Goal: Complete application form

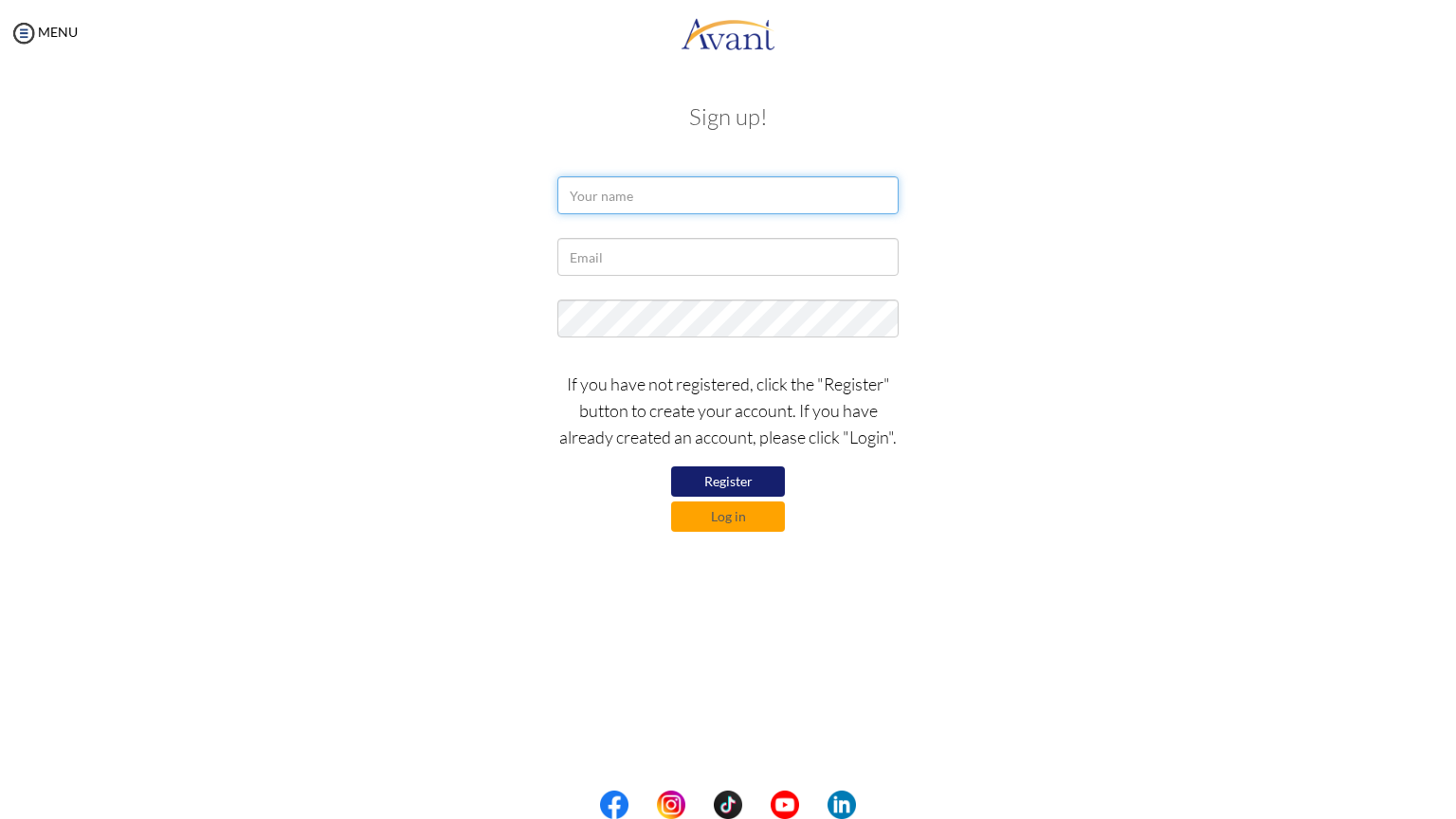
click at [589, 198] on input "text" at bounding box center [728, 195] width 341 height 38
click at [589, 194] on input "text" at bounding box center [728, 195] width 341 height 38
click at [637, 191] on input "BIBIANA" at bounding box center [728, 195] width 341 height 38
type input "BIBIANA GATHONI GATHUKIA"
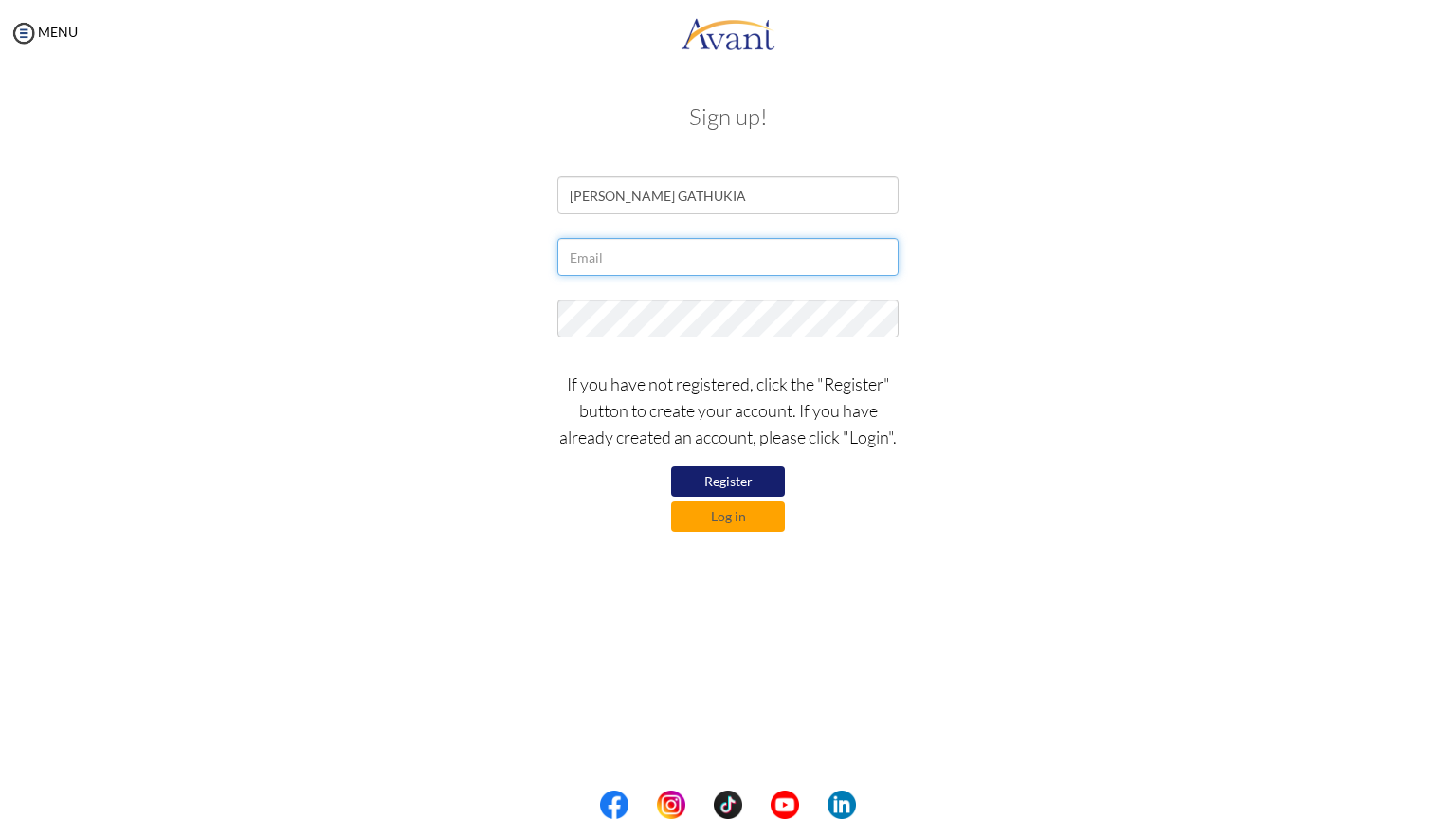
click at [586, 255] on input "text" at bounding box center [728, 257] width 341 height 38
type input "[EMAIL_ADDRESS][DOMAIN_NAME]"
click at [719, 485] on button "Register" at bounding box center [727, 481] width 113 height 31
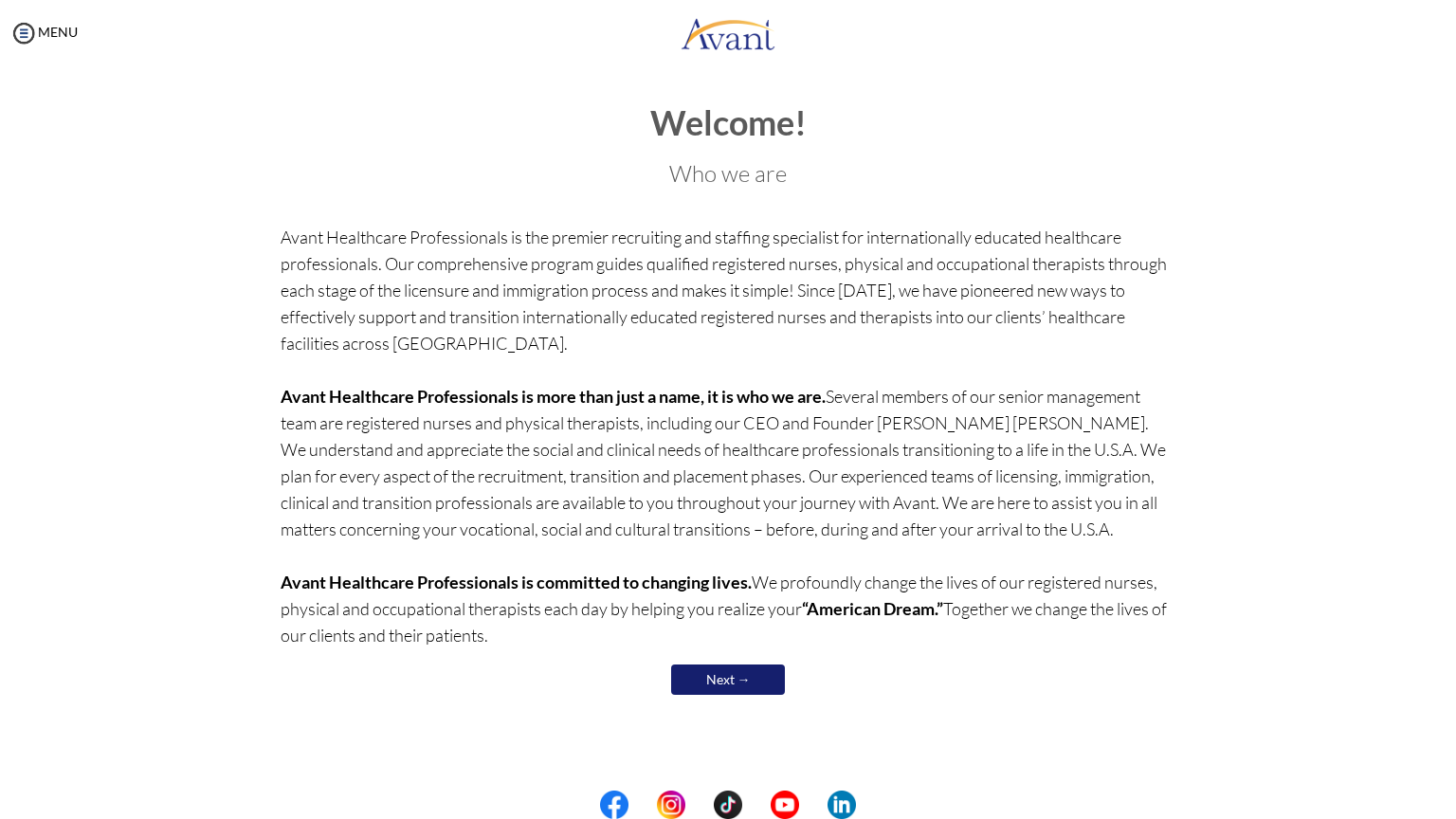
click at [733, 674] on link "Next →" at bounding box center [727, 680] width 113 height 31
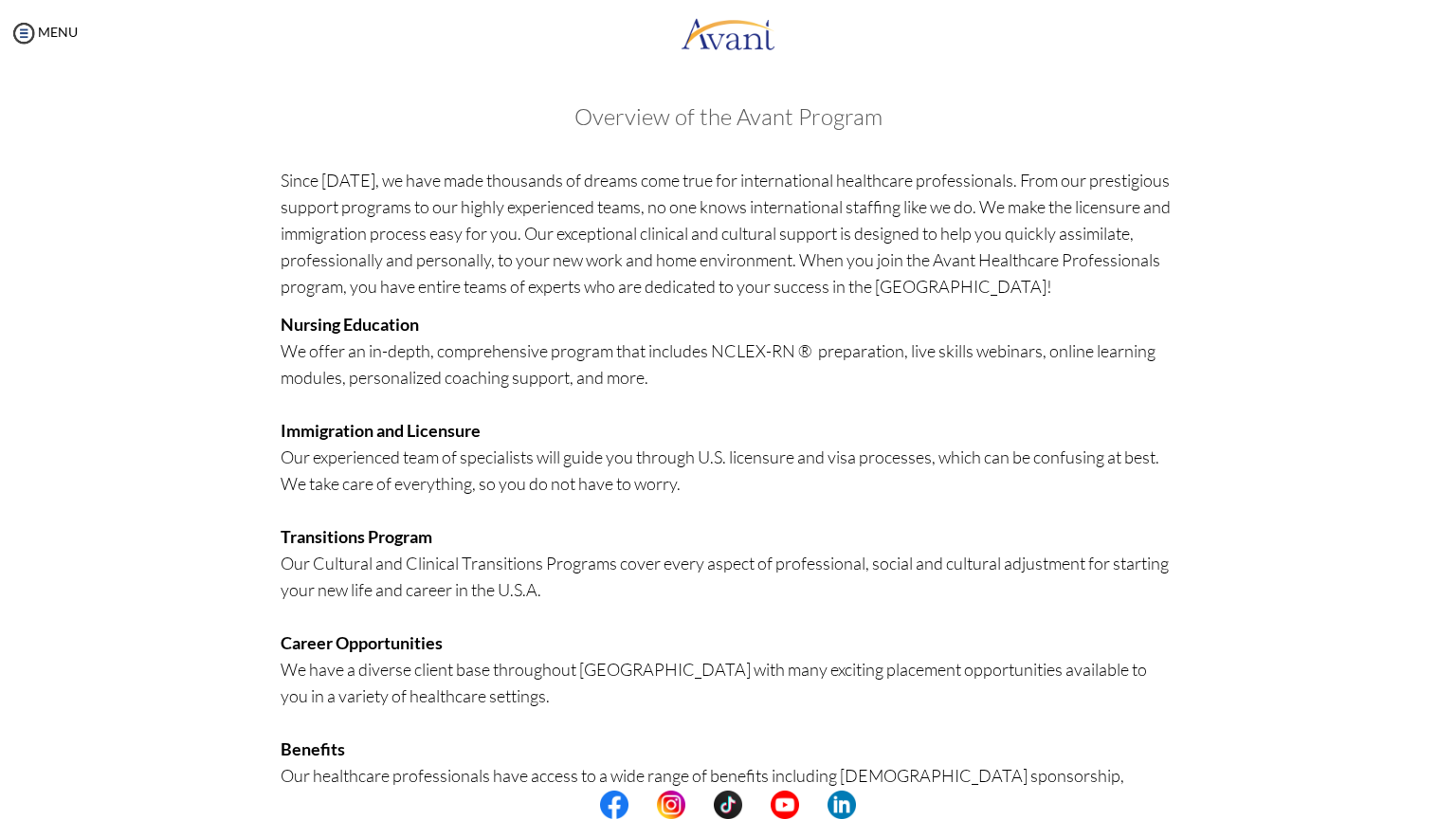
click at [229, 392] on div "Welcome! Who we are Avant Healthcare Professionals is the premier recruiting an…" at bounding box center [728, 552] width 1109 height 933
click at [193, 340] on div "Welcome! Who we are Avant Healthcare Professionals is the premier recruiting an…" at bounding box center [728, 552] width 1109 height 933
drag, startPoint x: 1408, startPoint y: 793, endPoint x: 1385, endPoint y: 788, distance: 23.5
click at [1404, 798] on center at bounding box center [728, 806] width 1456 height 29
click at [1334, 813] on center at bounding box center [728, 806] width 1456 height 29
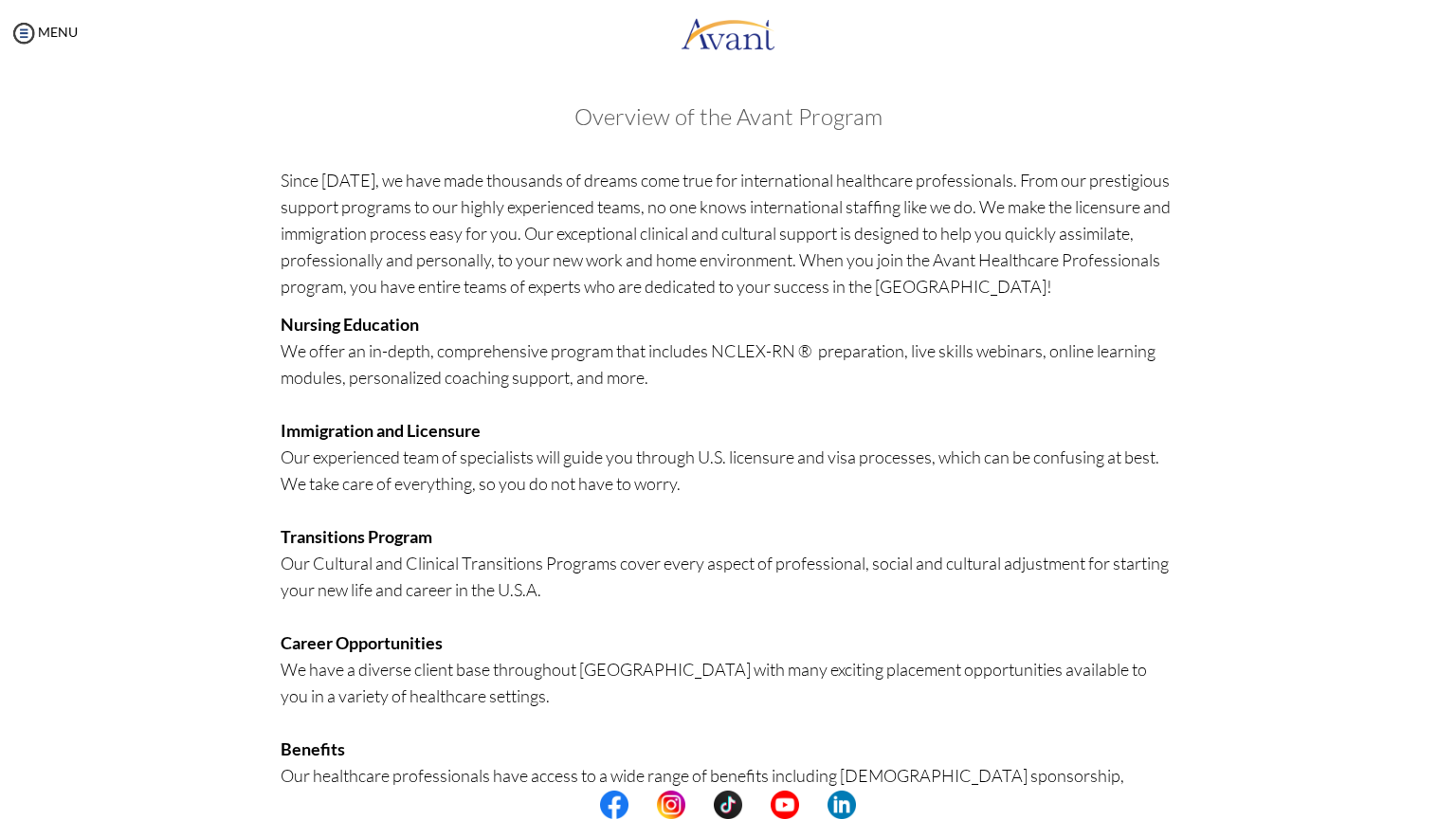
click at [1092, 815] on center at bounding box center [728, 806] width 1456 height 29
drag, startPoint x: 1040, startPoint y: 807, endPoint x: 1008, endPoint y: 812, distance: 32.4
click at [1008, 812] on center at bounding box center [728, 806] width 1456 height 29
drag, startPoint x: 993, startPoint y: 806, endPoint x: 961, endPoint y: 809, distance: 32.1
click at [969, 809] on center at bounding box center [728, 806] width 1456 height 29
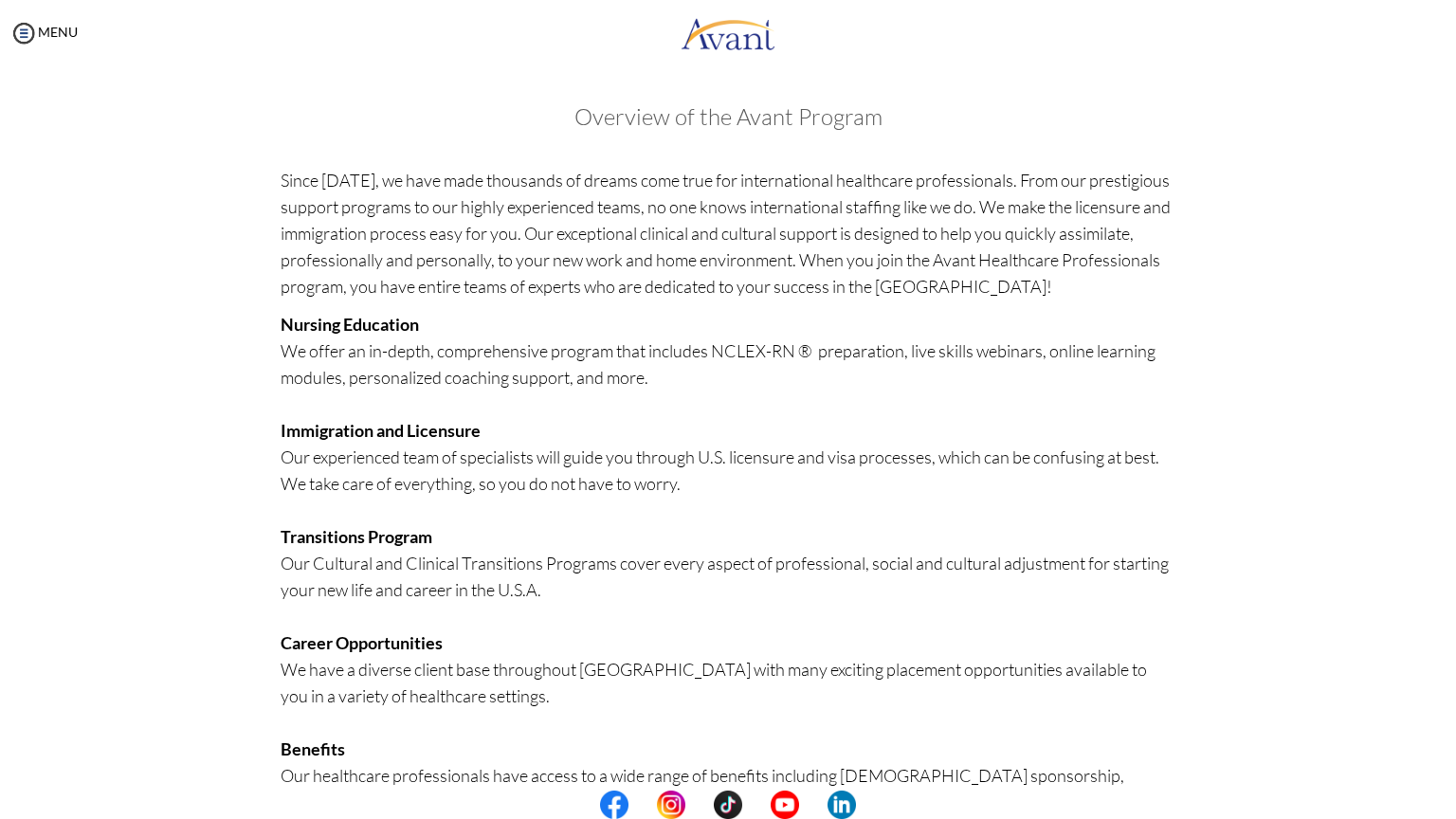
drag, startPoint x: 958, startPoint y: 809, endPoint x: 927, endPoint y: 807, distance: 31.1
click at [932, 807] on center at bounding box center [728, 806] width 1456 height 29
click at [24, 34] on img at bounding box center [24, 33] width 29 height 29
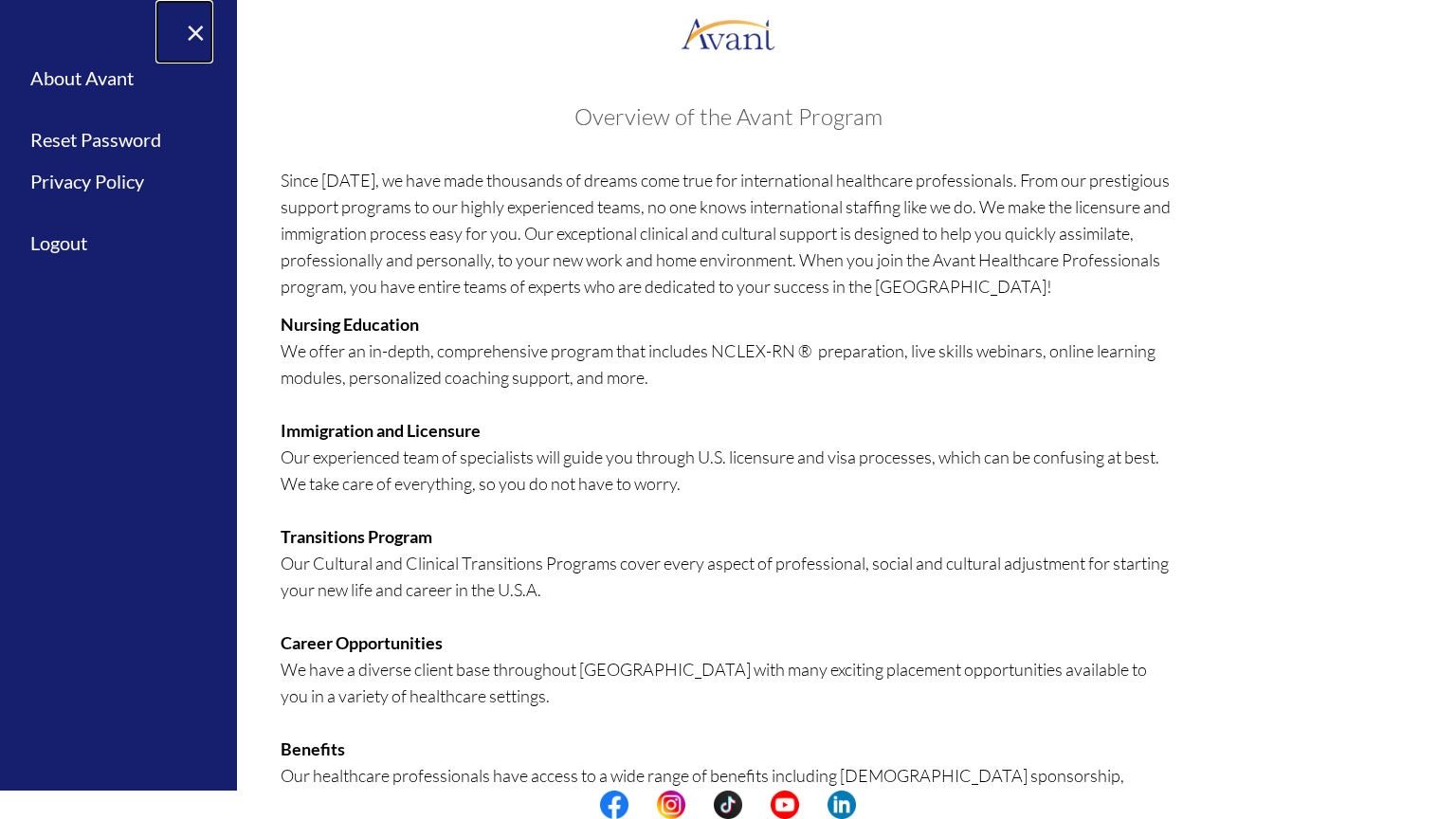
click at [202, 33] on link "×" at bounding box center [184, 31] width 58 height 64
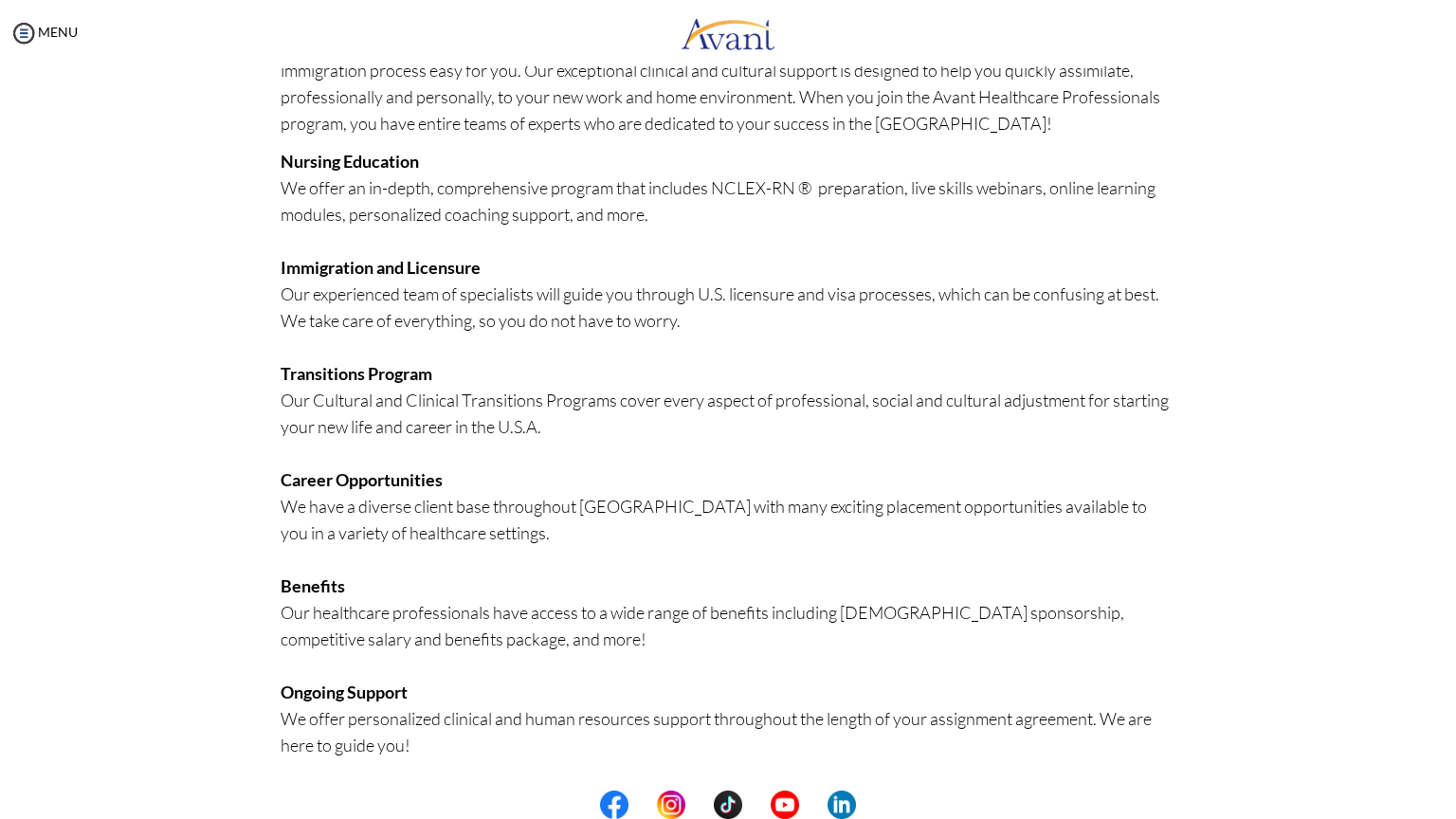
scroll to position [247, 0]
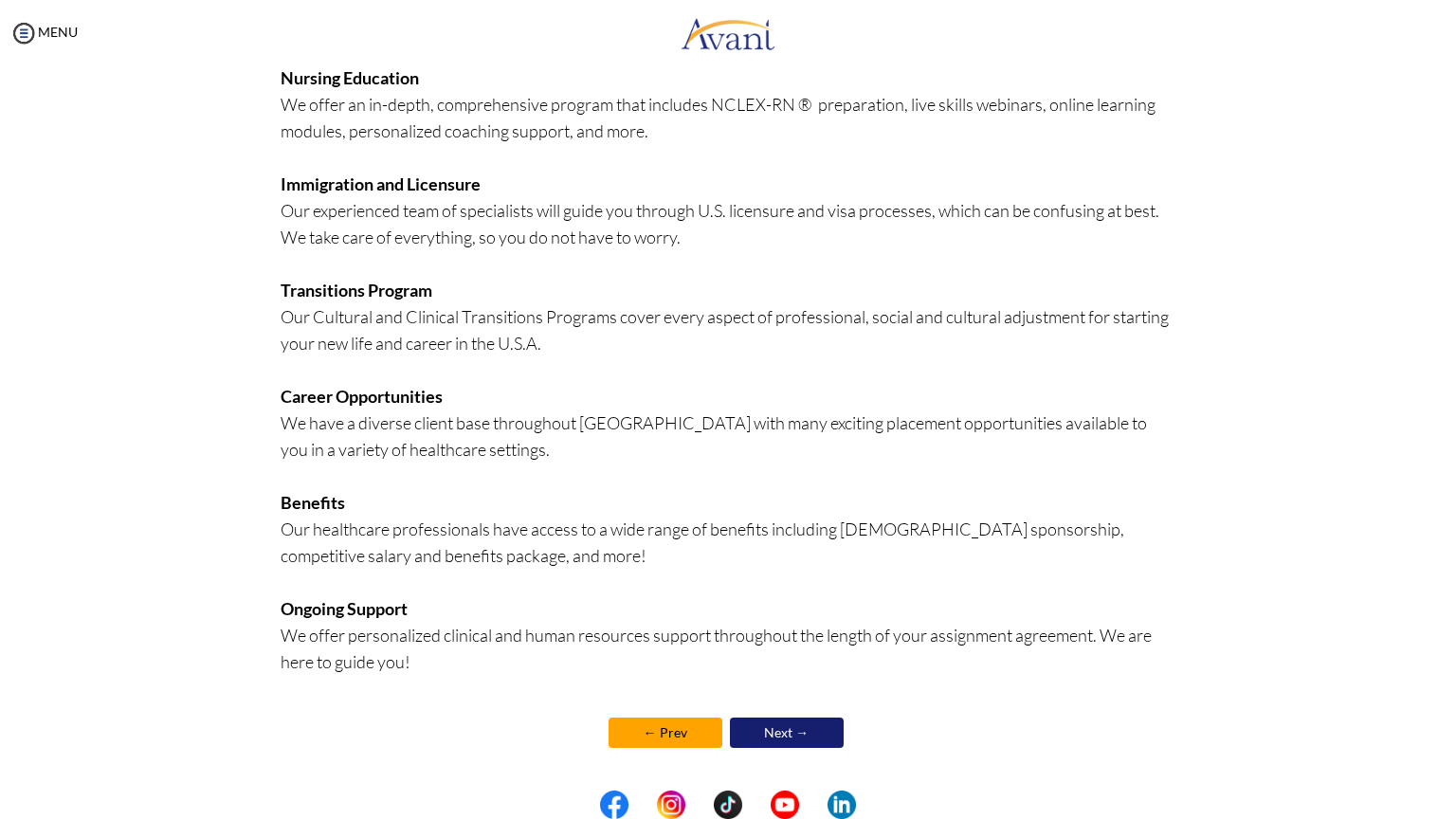
click at [794, 740] on link "Next →" at bounding box center [786, 733] width 113 height 31
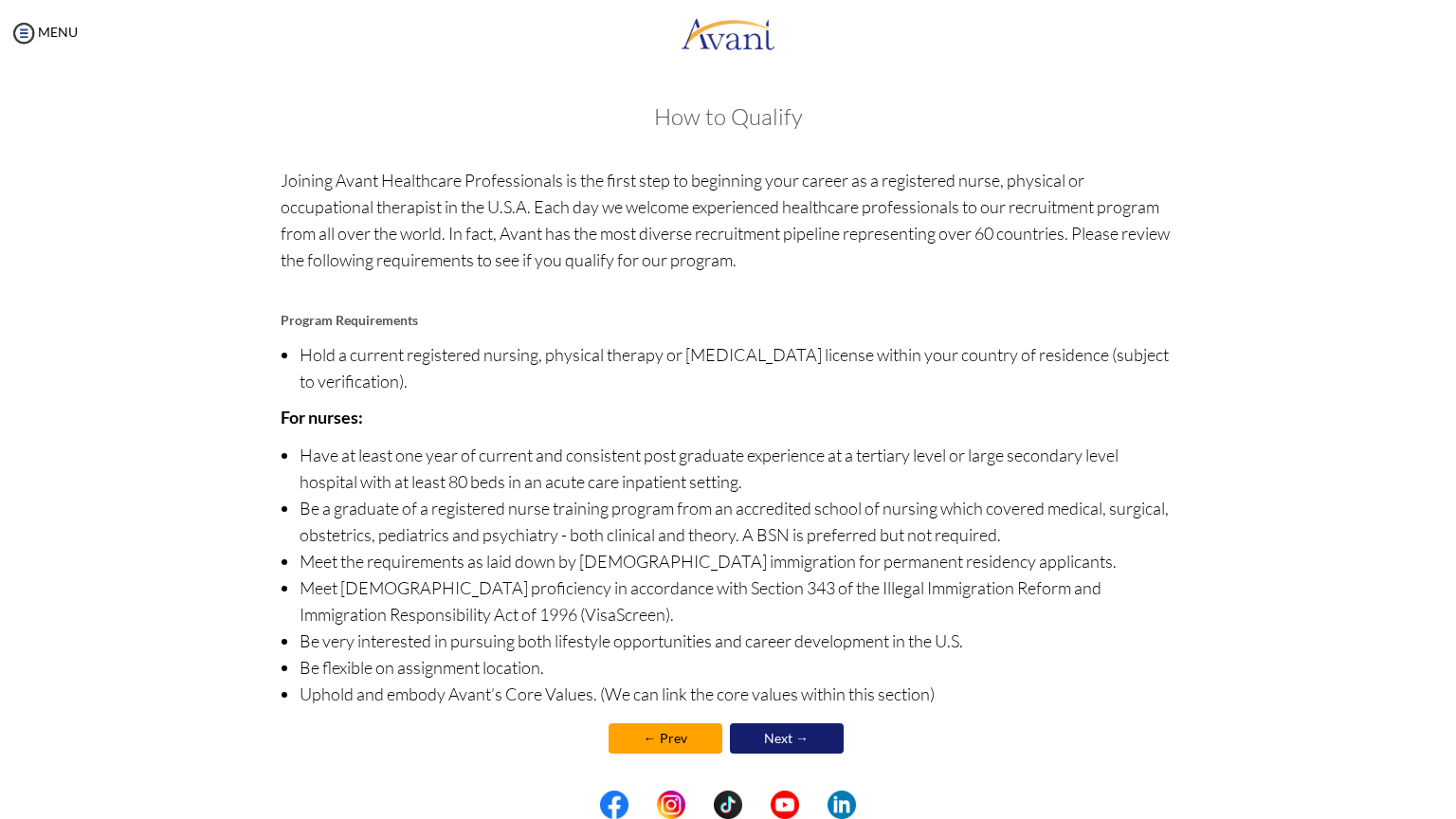
click at [795, 742] on link "Next →" at bounding box center [786, 739] width 113 height 31
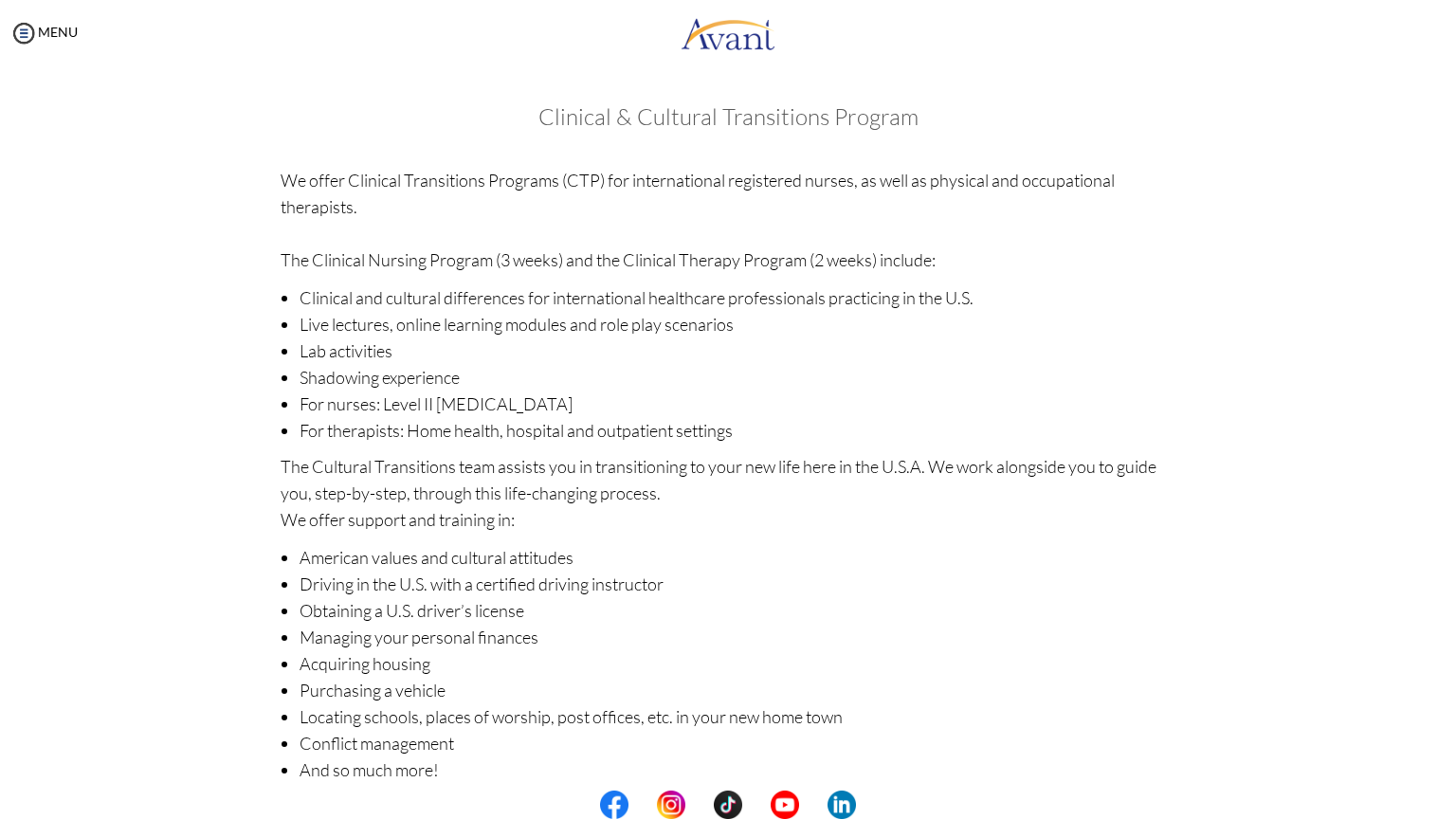
click at [533, 805] on center at bounding box center [728, 806] width 1456 height 29
click at [554, 812] on center at bounding box center [728, 806] width 1456 height 29
drag, startPoint x: 1371, startPoint y: 5, endPoint x: 1405, endPoint y: 12, distance: 34.7
click at [1405, 12] on div "MENU" at bounding box center [728, 36] width 1456 height 72
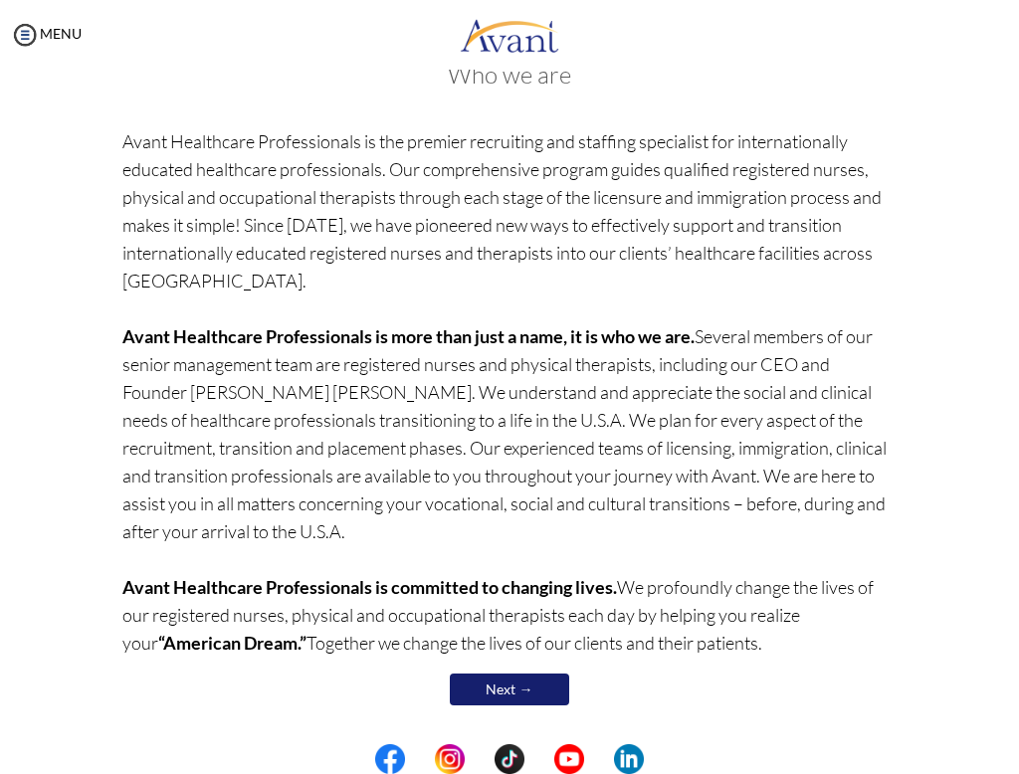
scroll to position [113, 0]
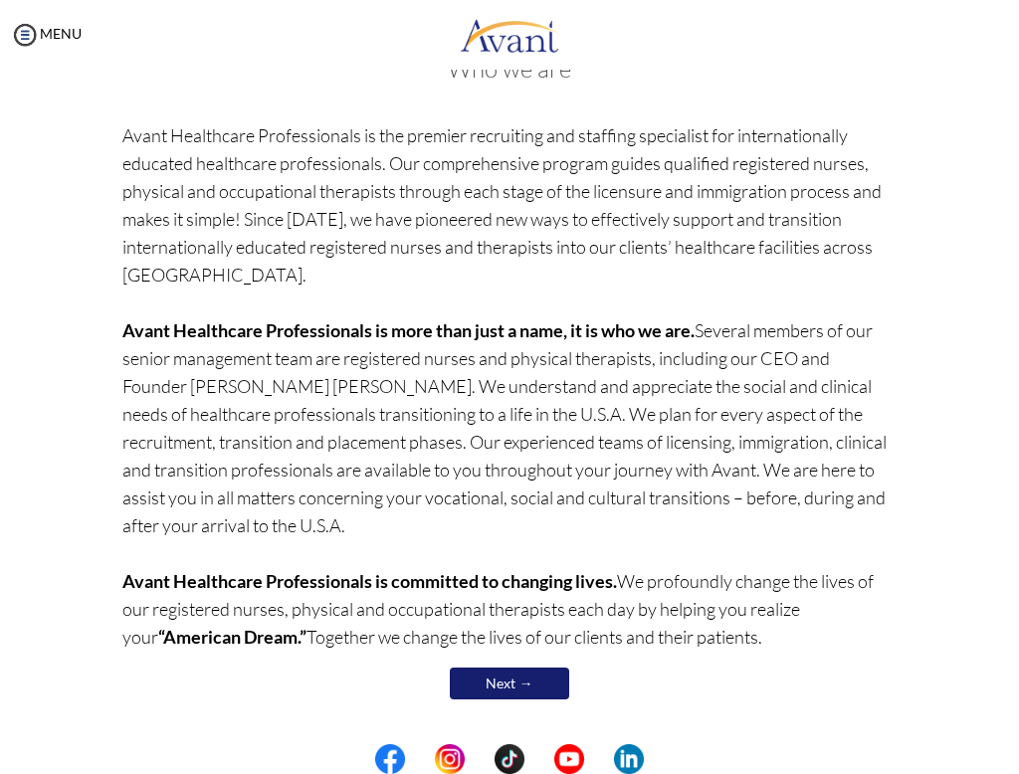
click at [545, 678] on link "Next →" at bounding box center [509, 683] width 119 height 32
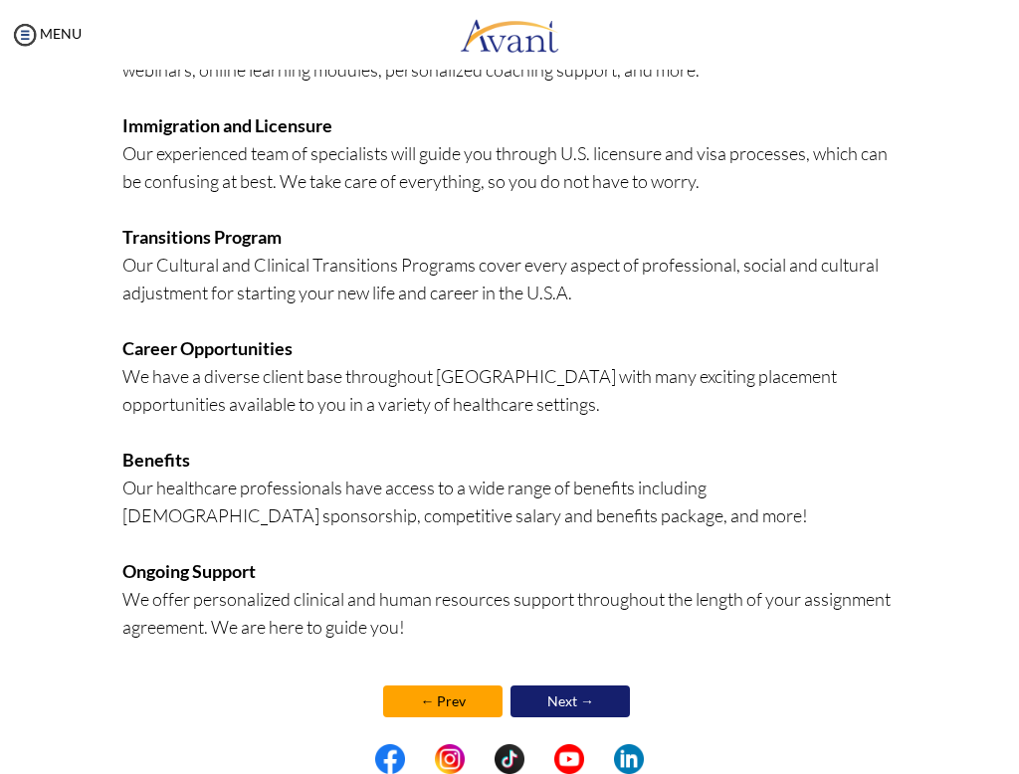
scroll to position [372, 0]
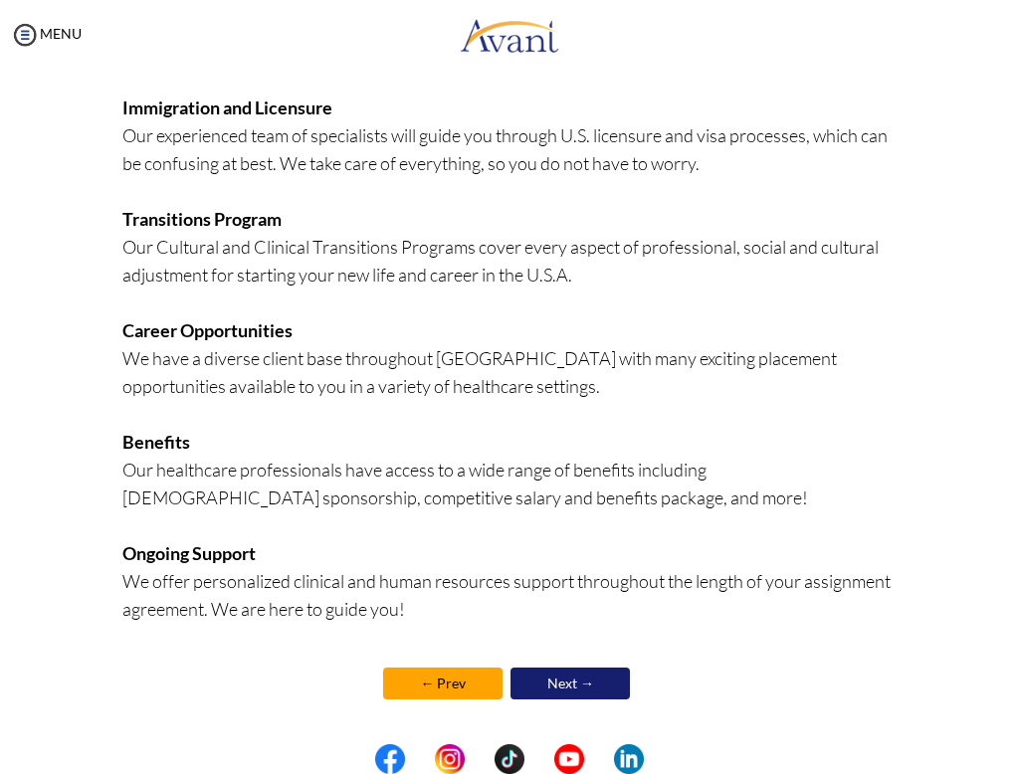
click at [567, 687] on link "Next →" at bounding box center [569, 683] width 119 height 32
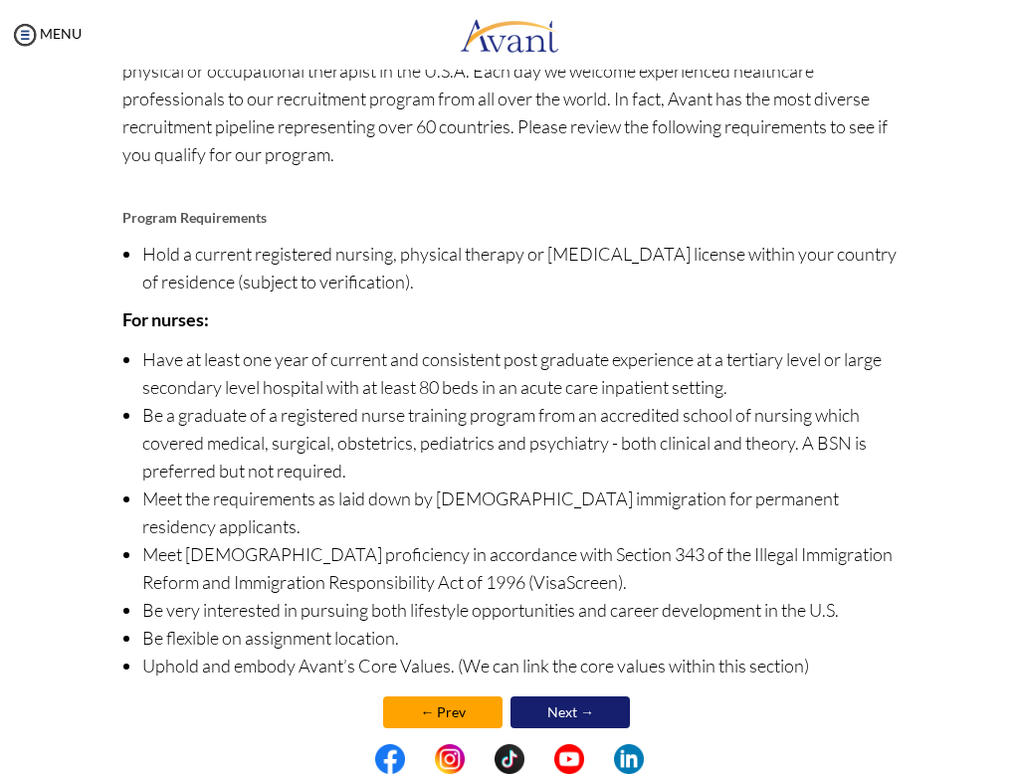
scroll to position [147, 0]
click at [589, 695] on link "Next →" at bounding box center [569, 711] width 119 height 32
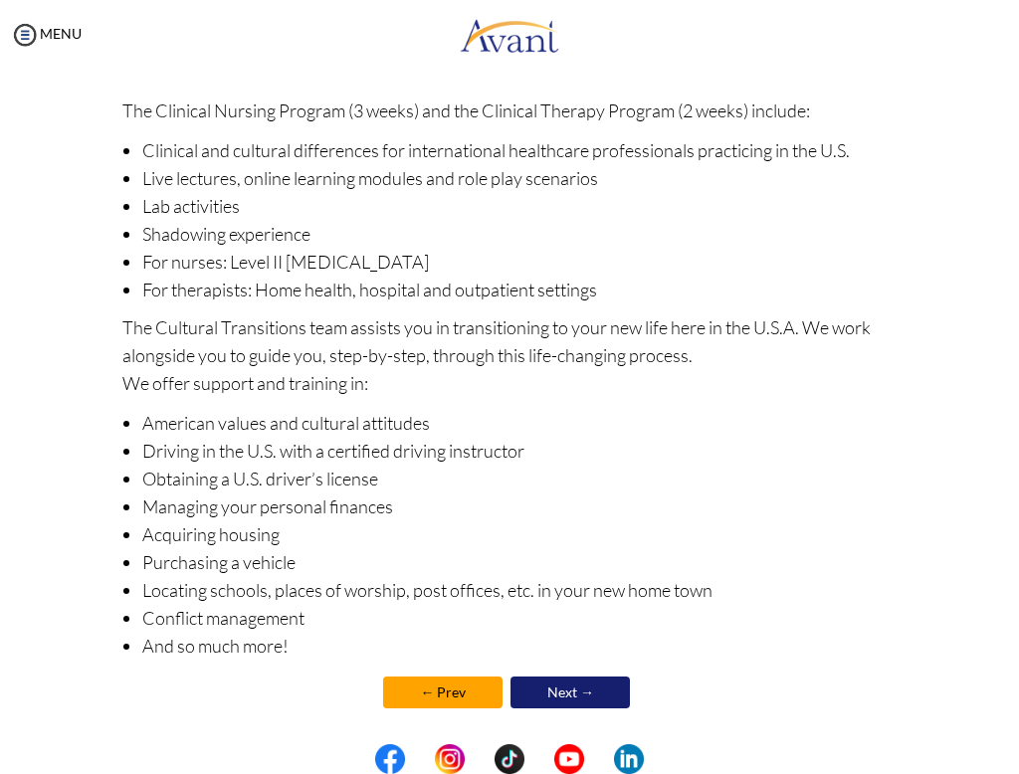
scroll to position [171, 0]
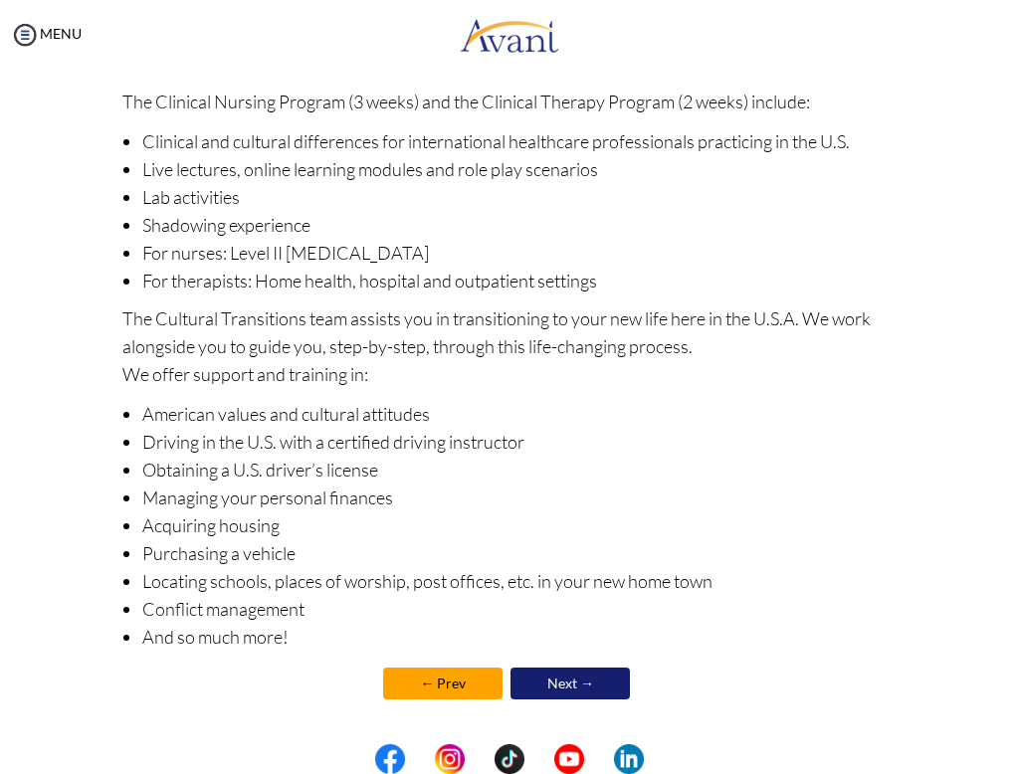
click at [553, 682] on link "Next →" at bounding box center [569, 683] width 119 height 32
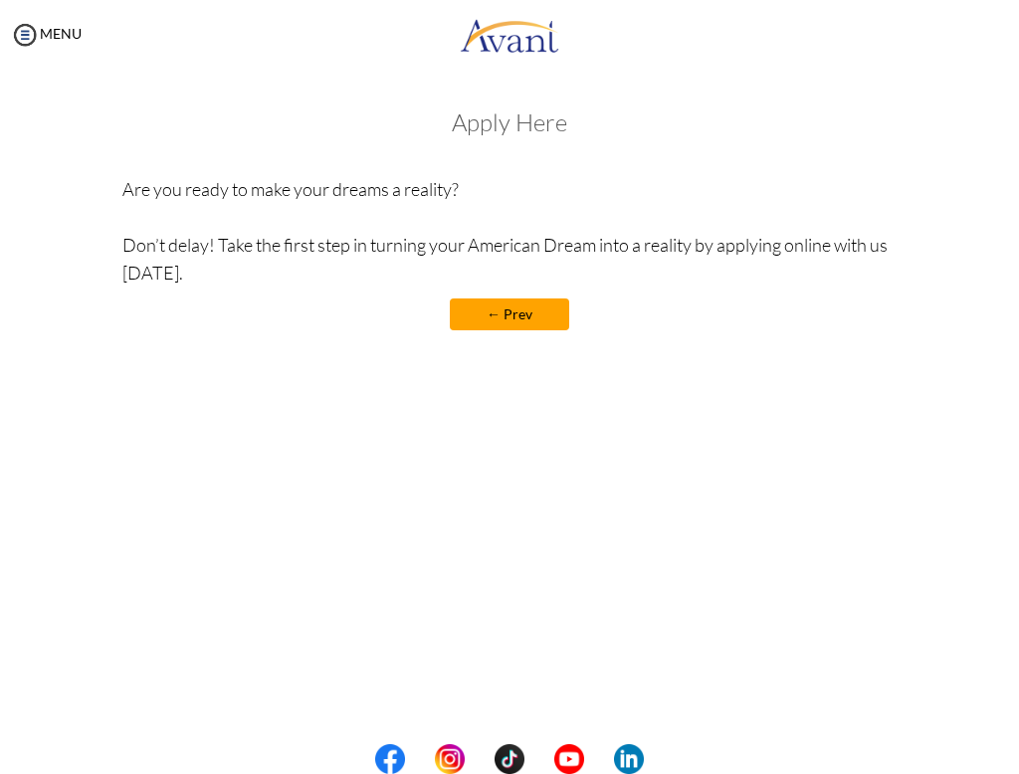
click at [539, 312] on link "← Prev" at bounding box center [509, 314] width 119 height 32
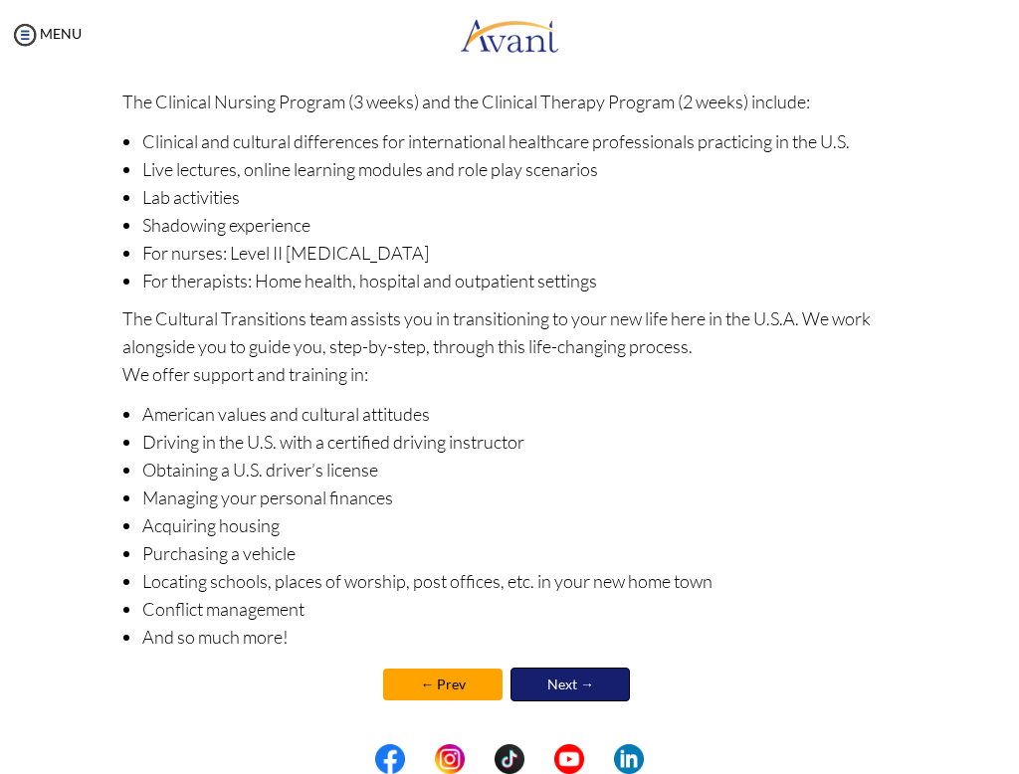
click at [586, 680] on link "Next →" at bounding box center [569, 684] width 119 height 34
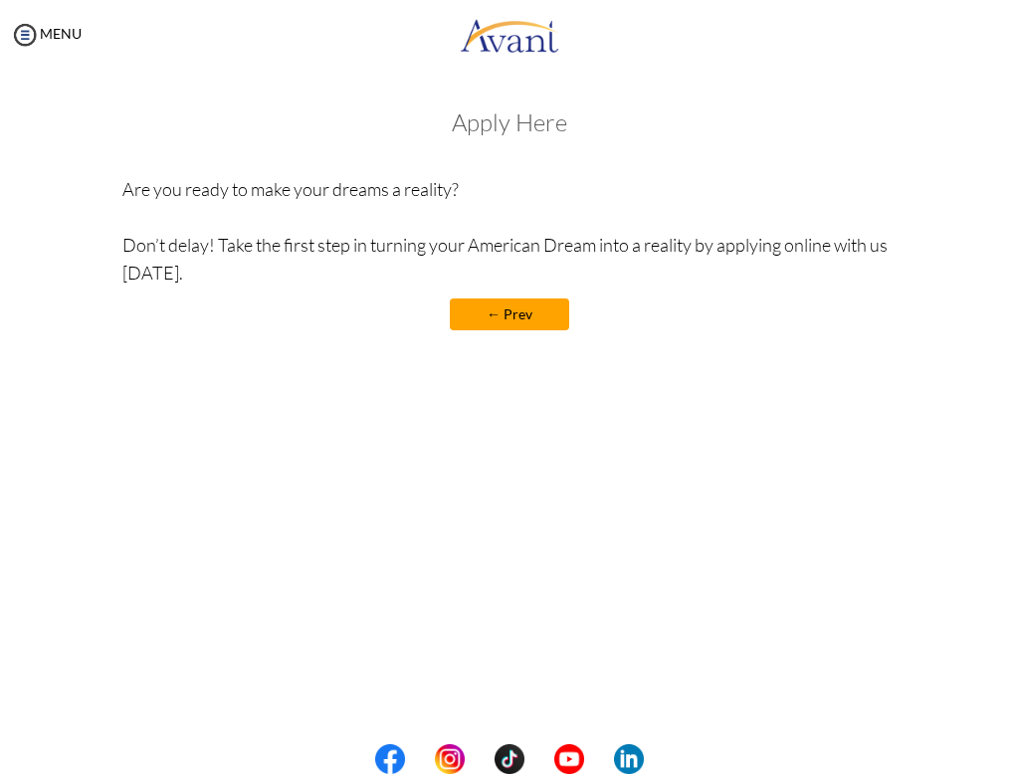
click at [517, 129] on h3 "Apply Here" at bounding box center [509, 122] width 774 height 26
click at [487, 168] on div "Apply Here Are you ready to make your dreams a reality? Don’t delay! Take the f…" at bounding box center [509, 229] width 774 height 241
drag, startPoint x: 534, startPoint y: 324, endPoint x: 421, endPoint y: 332, distance: 113.7
click at [534, 324] on link "← Prev" at bounding box center [509, 314] width 119 height 32
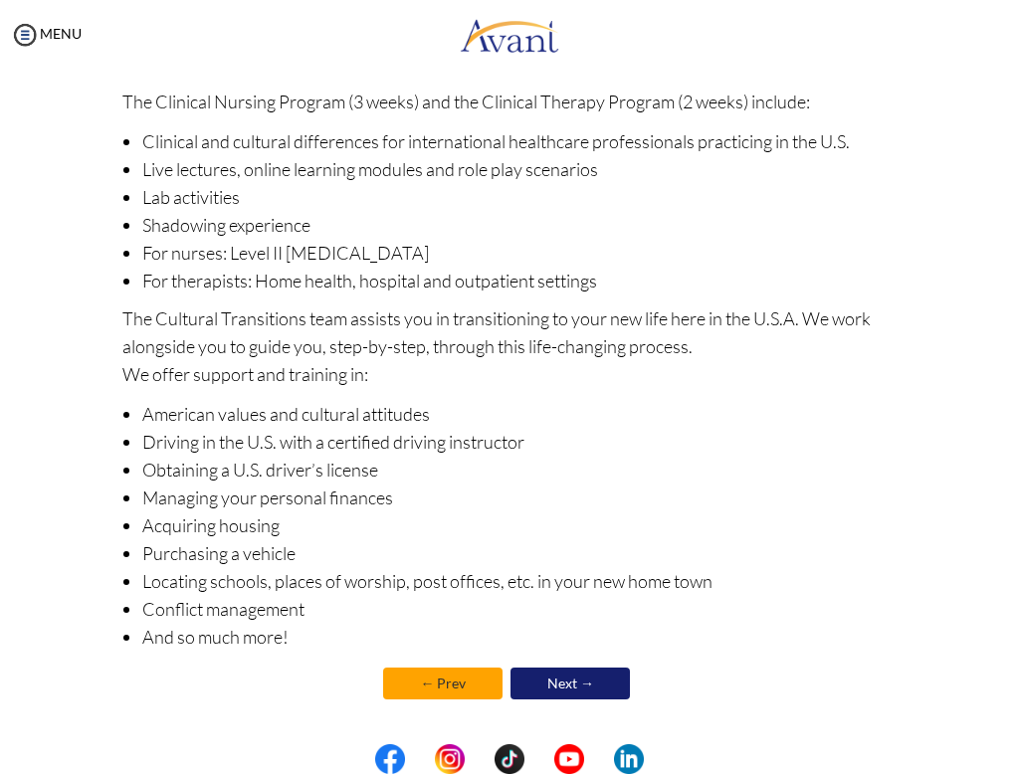
click at [445, 684] on link "← Prev" at bounding box center [442, 683] width 119 height 32
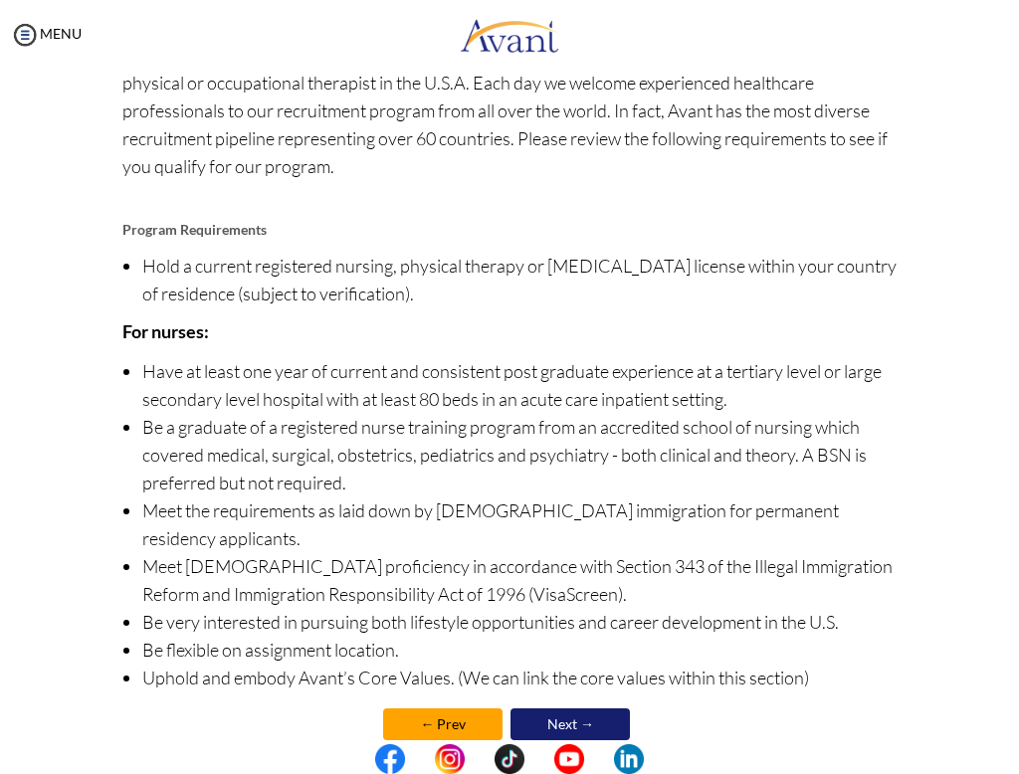
scroll to position [147, 0]
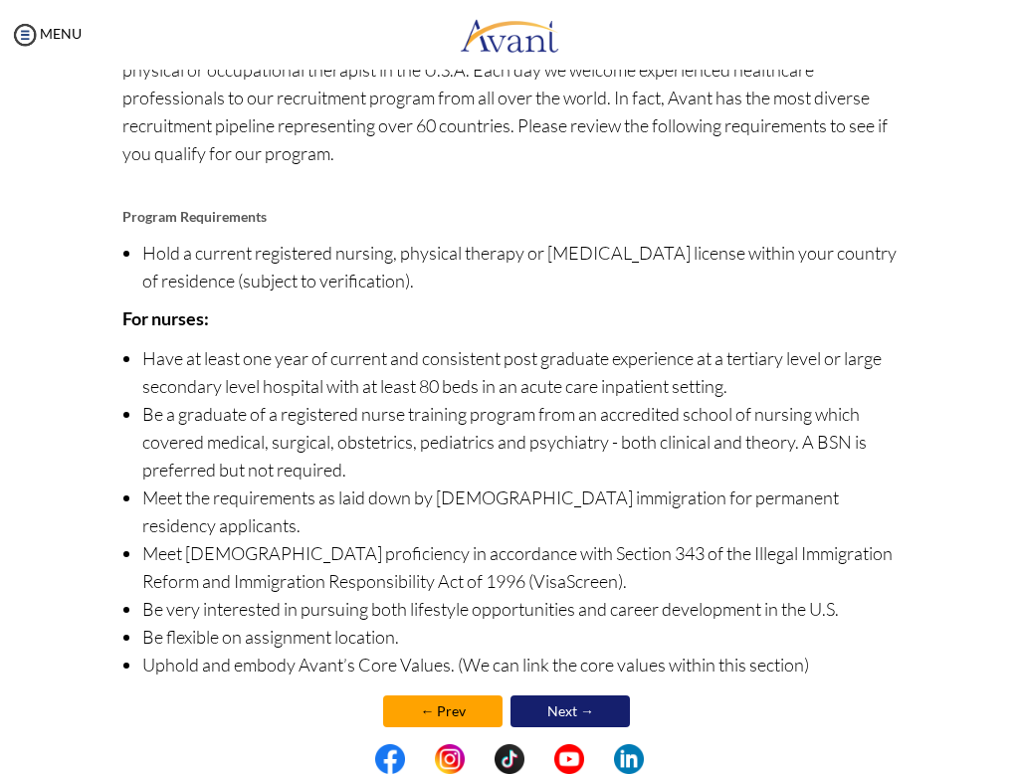
click at [444, 695] on link "← Prev" at bounding box center [442, 711] width 119 height 32
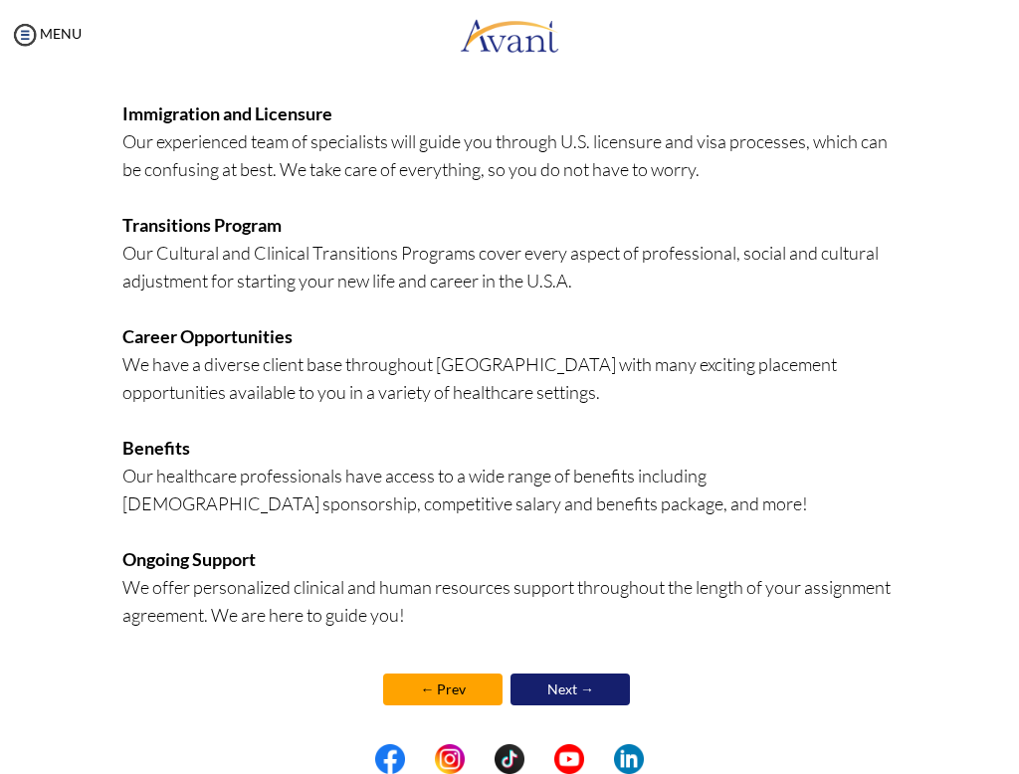
scroll to position [372, 0]
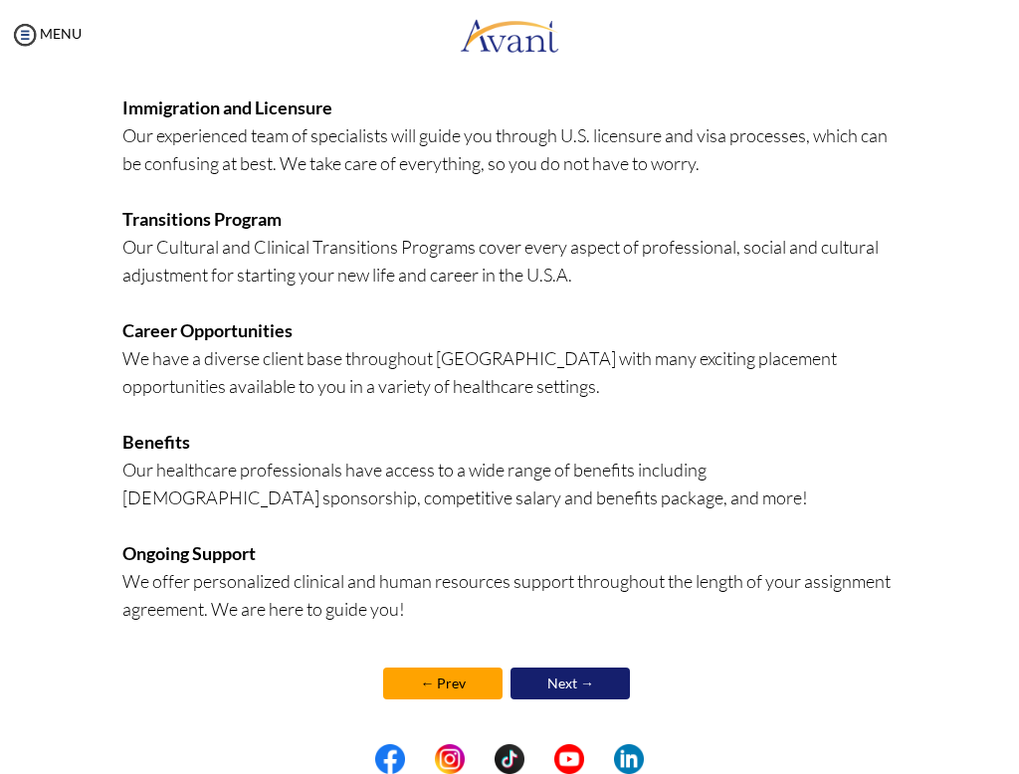
click at [436, 674] on link "← Prev" at bounding box center [442, 683] width 119 height 32
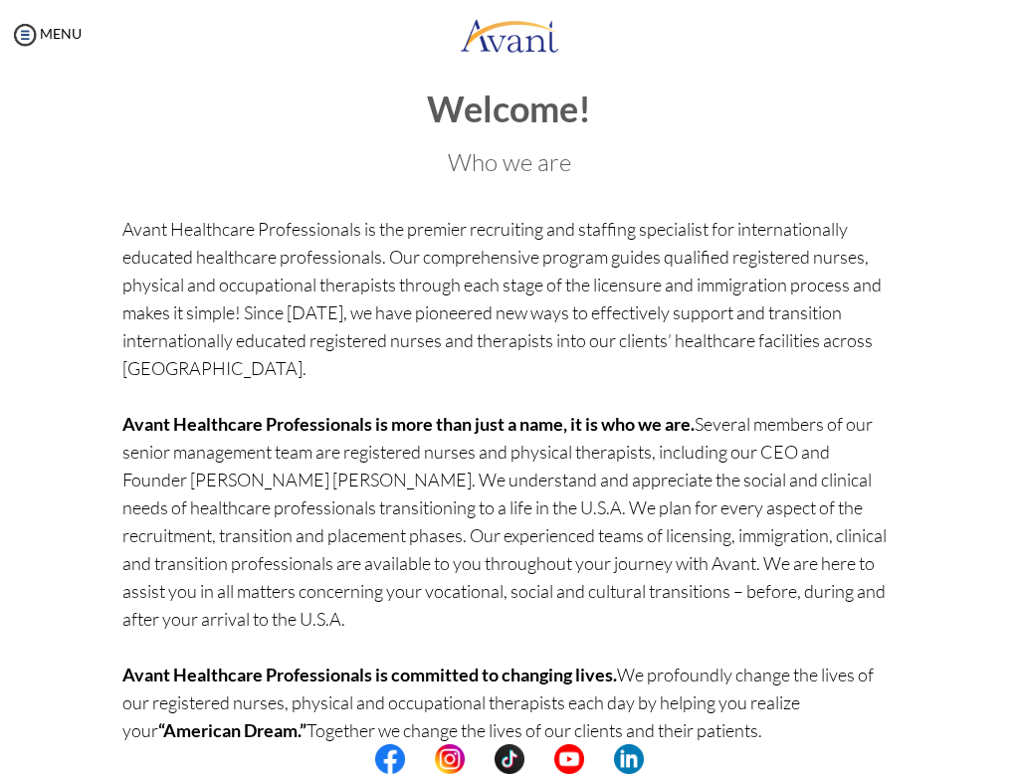
scroll to position [113, 0]
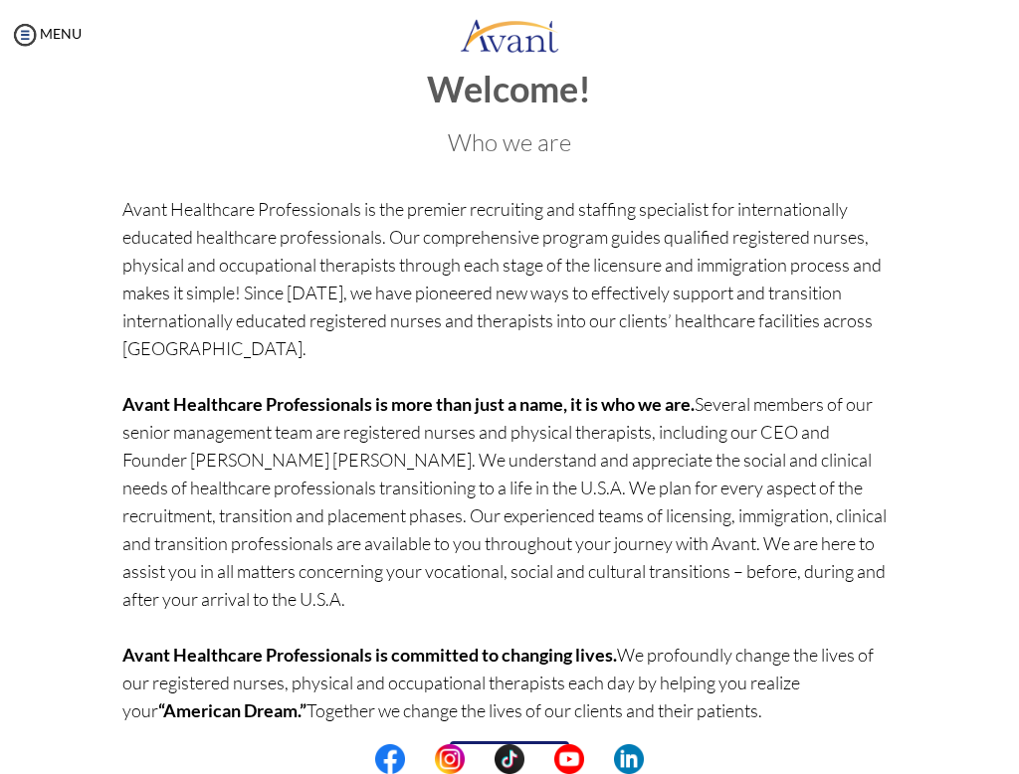
scroll to position [113, 0]
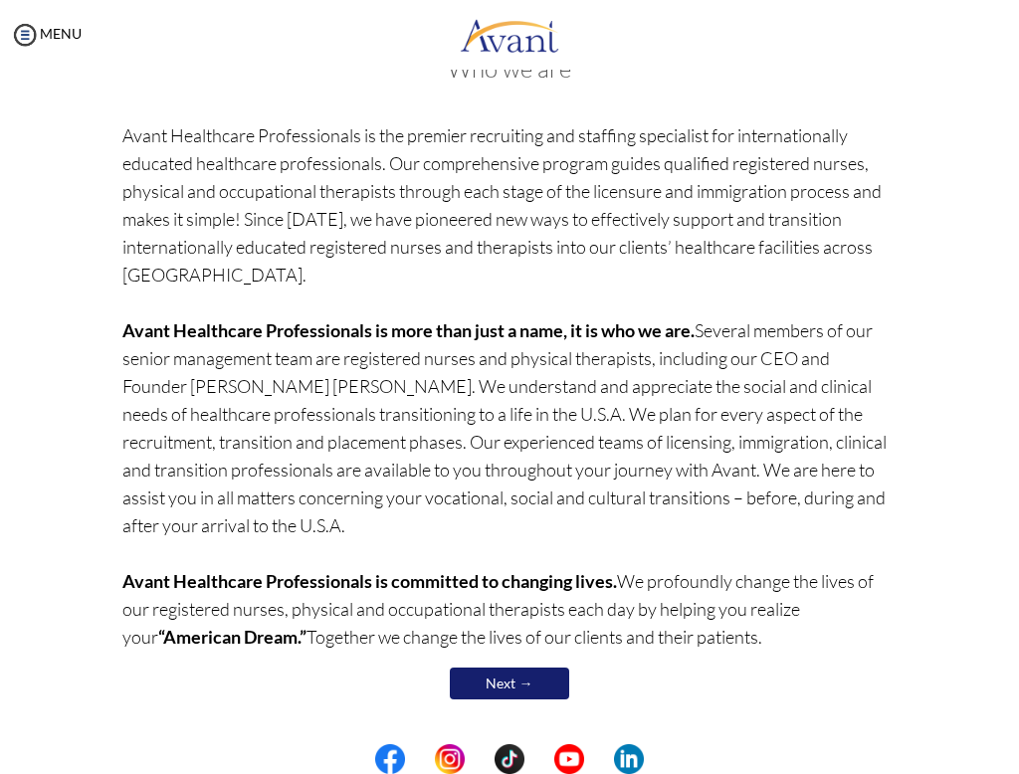
click at [503, 689] on link "Next →" at bounding box center [509, 683] width 119 height 32
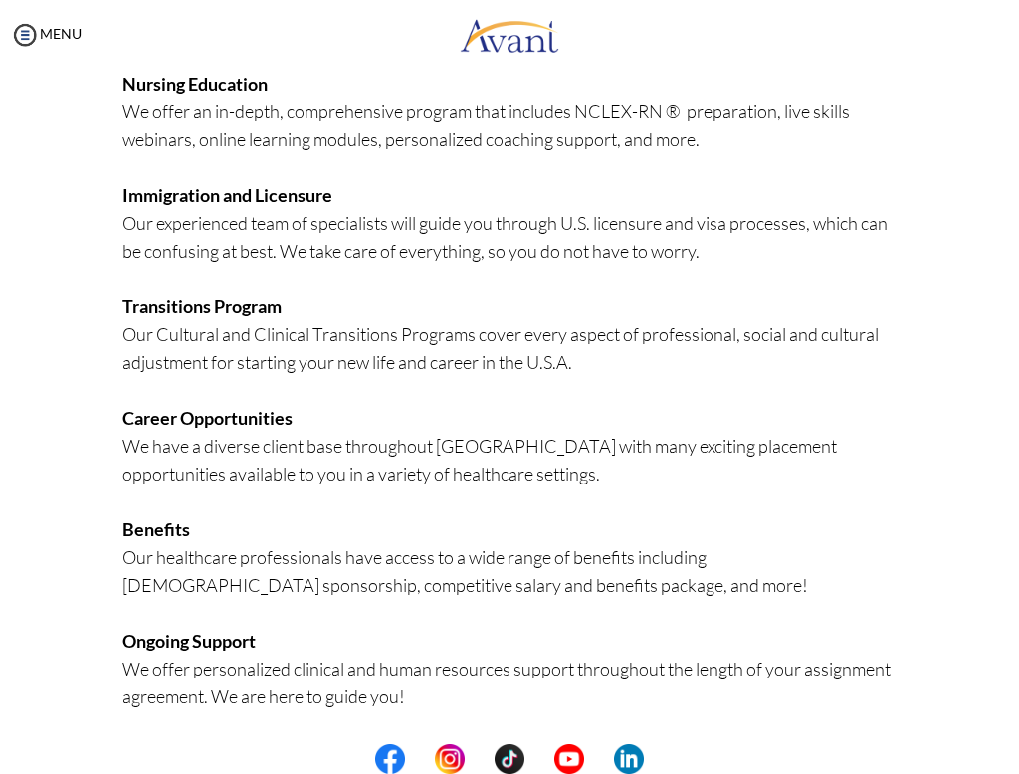
scroll to position [372, 0]
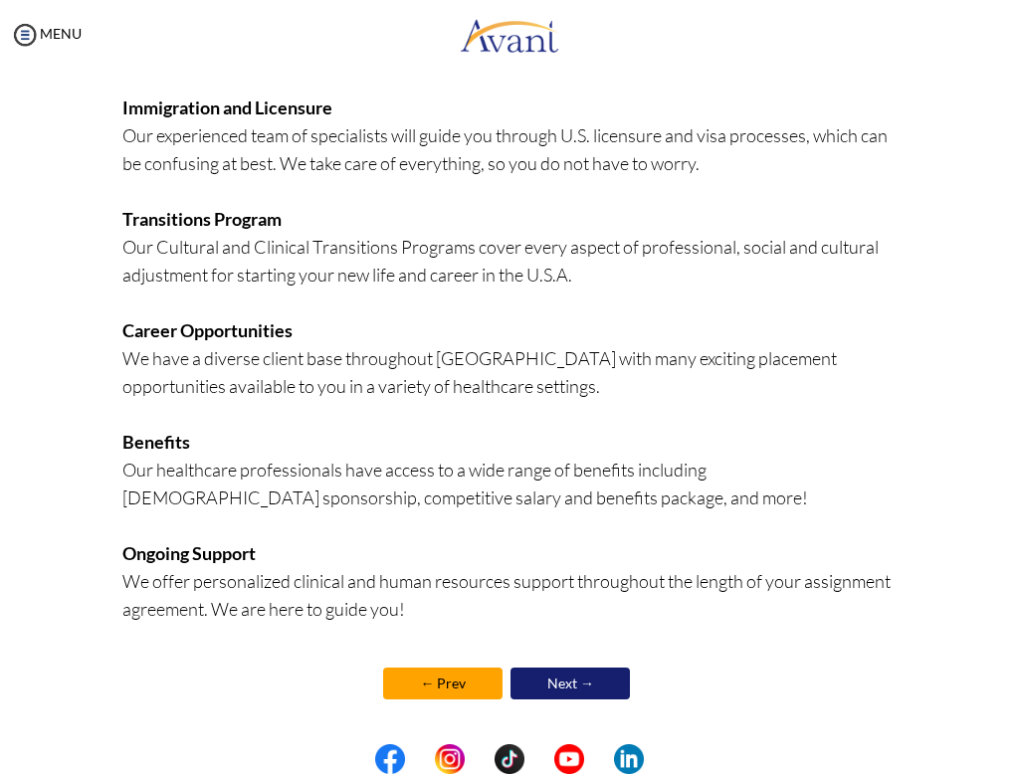
click at [544, 688] on link "Next →" at bounding box center [569, 683] width 119 height 32
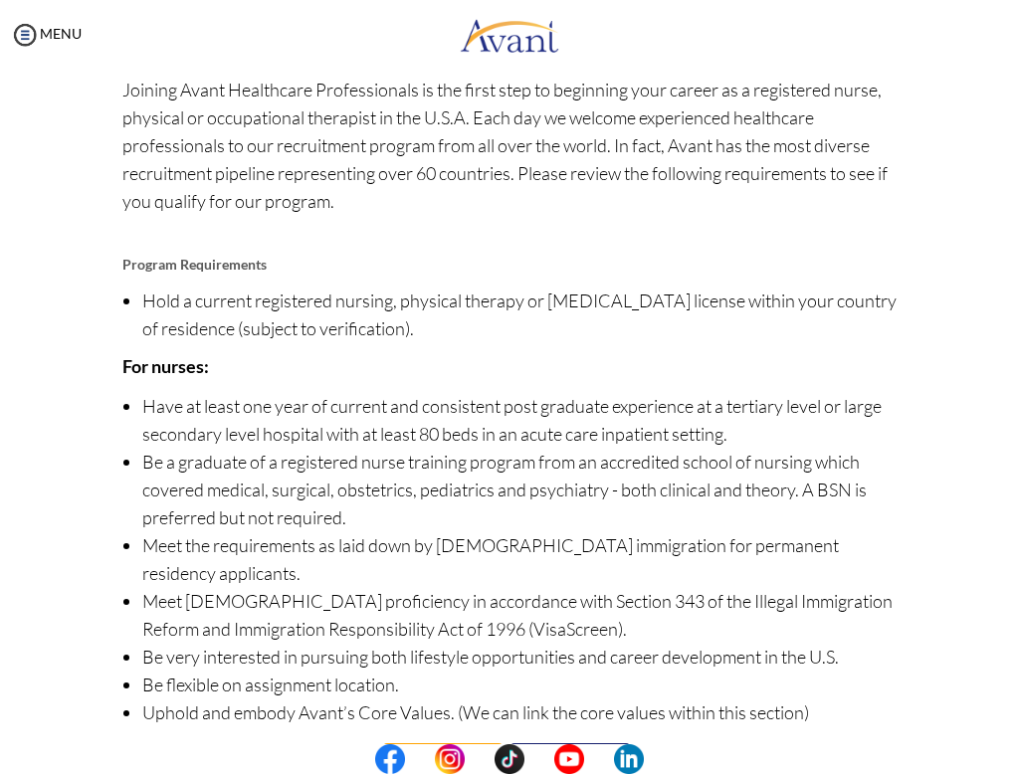
scroll to position [147, 0]
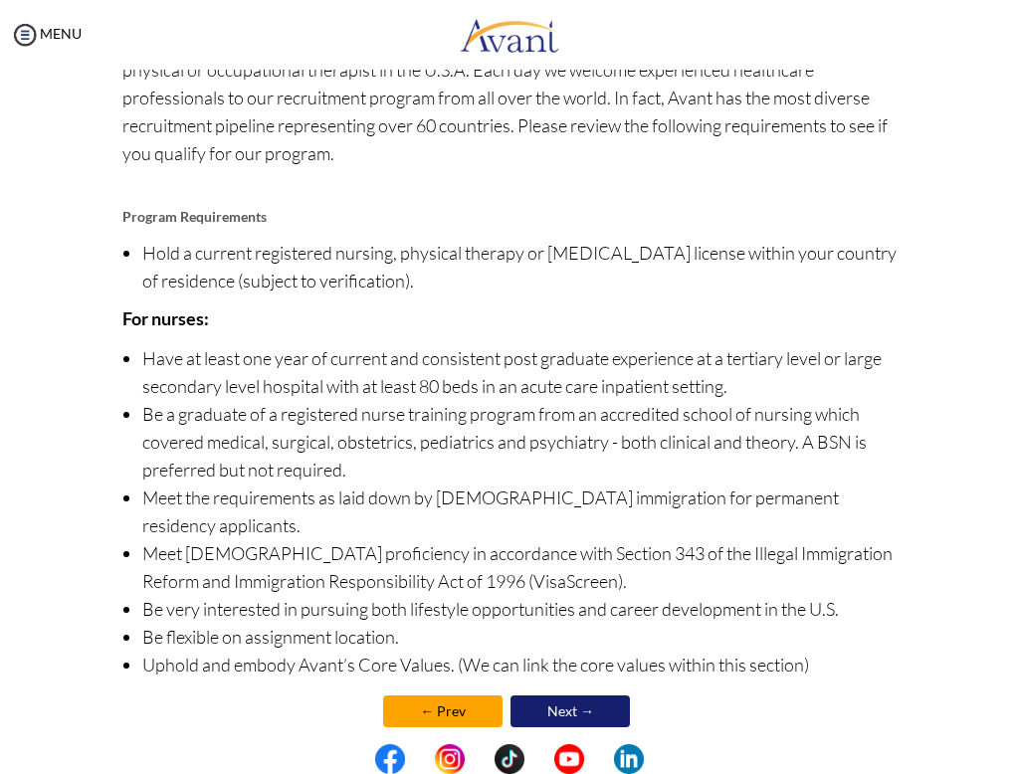
click at [539, 695] on link "Next →" at bounding box center [569, 711] width 119 height 32
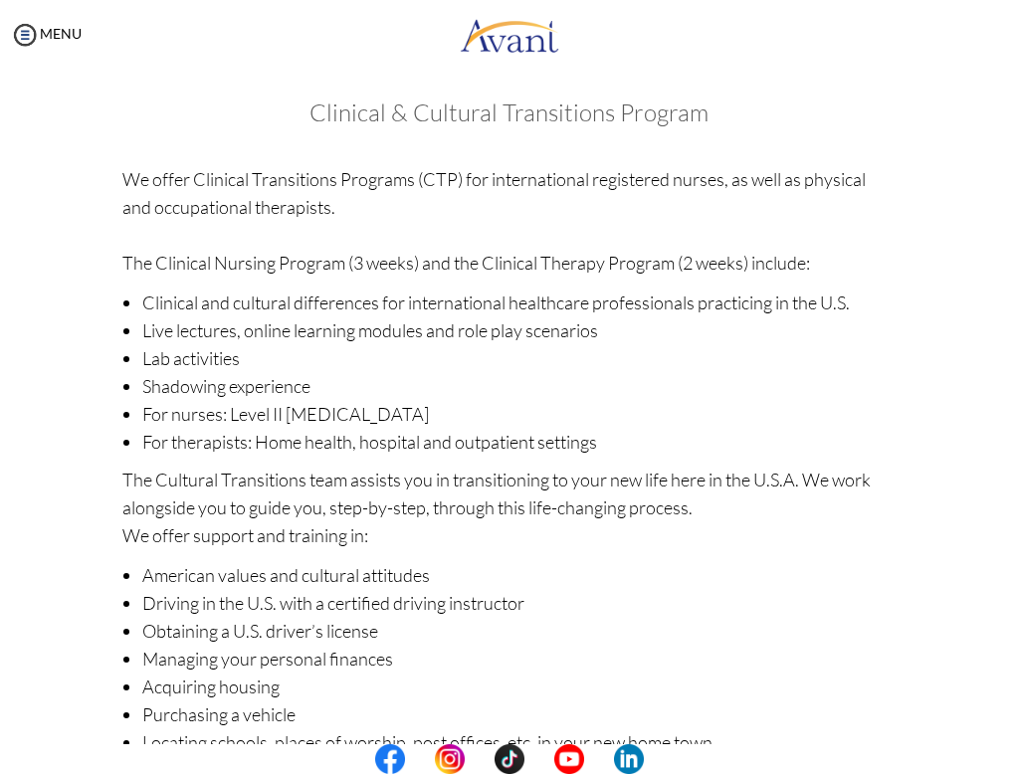
scroll to position [171, 0]
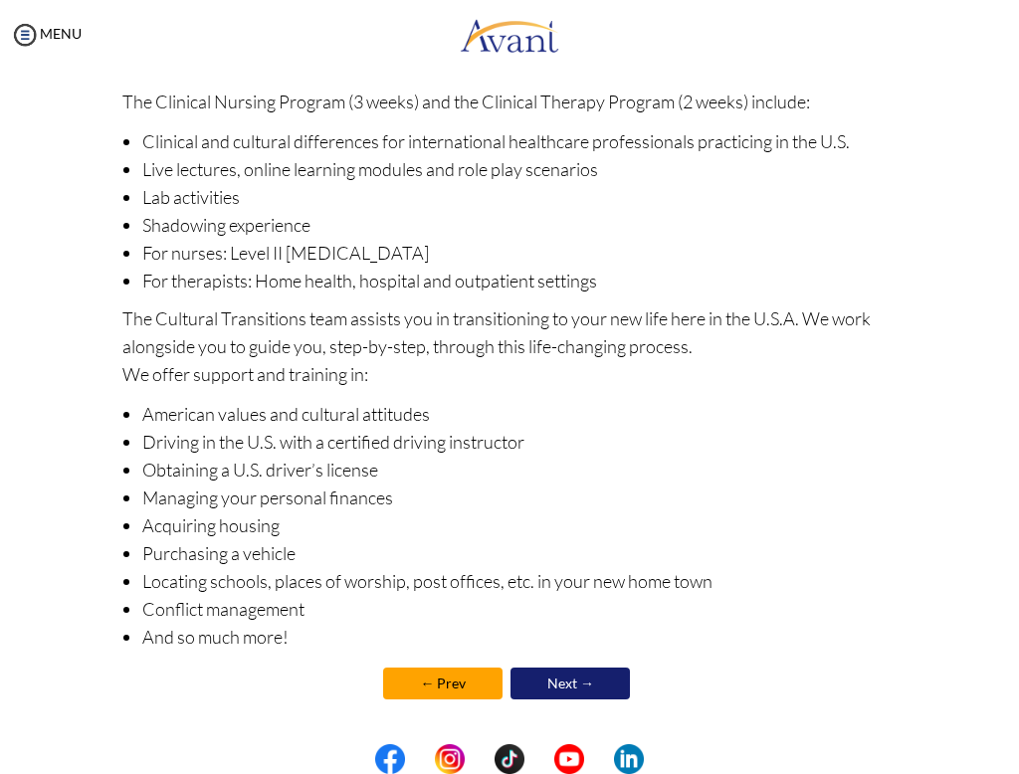
click at [552, 678] on link "Next →" at bounding box center [569, 683] width 119 height 32
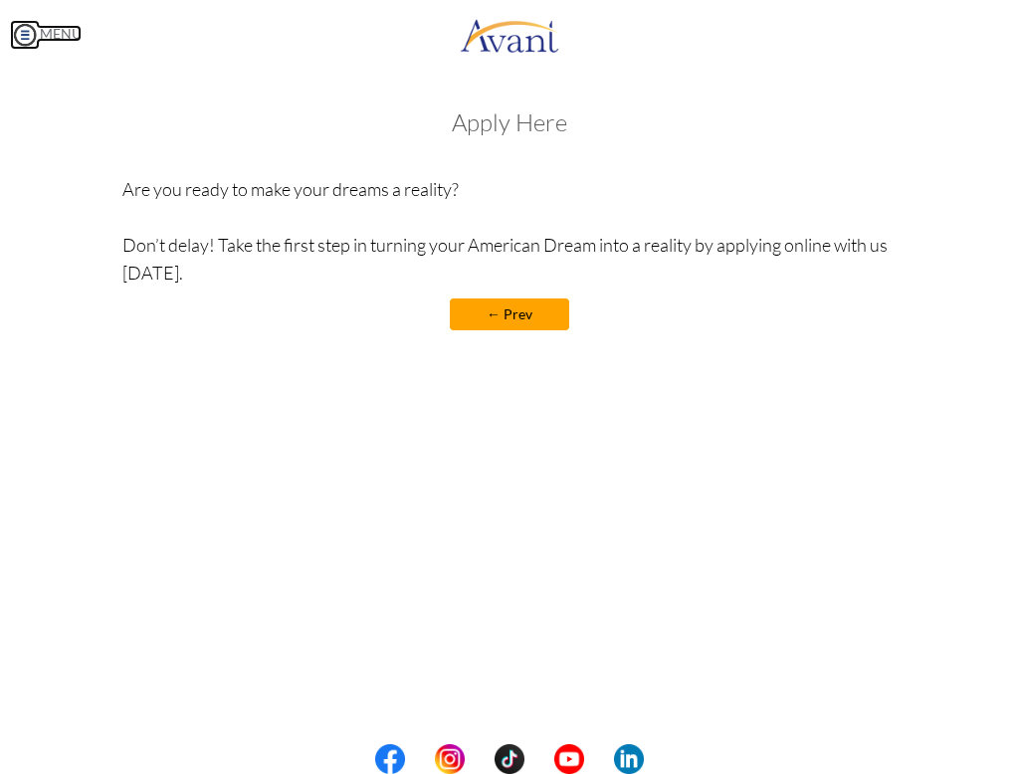
click at [31, 27] on img at bounding box center [25, 35] width 30 height 30
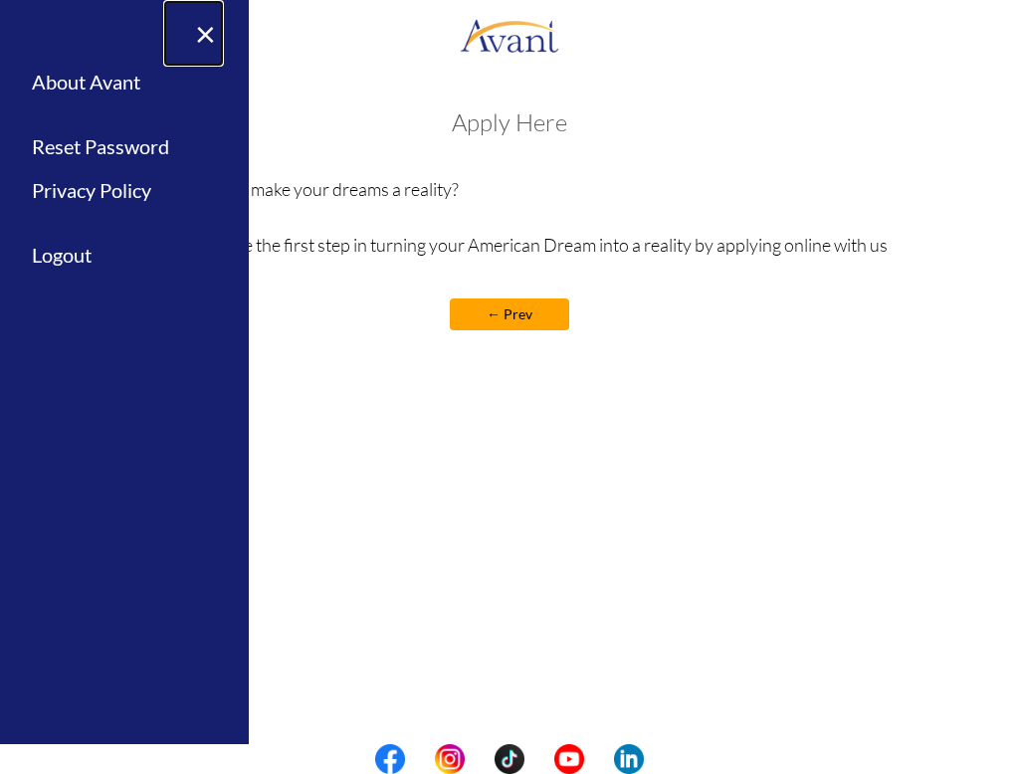
click at [210, 28] on link "×" at bounding box center [193, 33] width 61 height 67
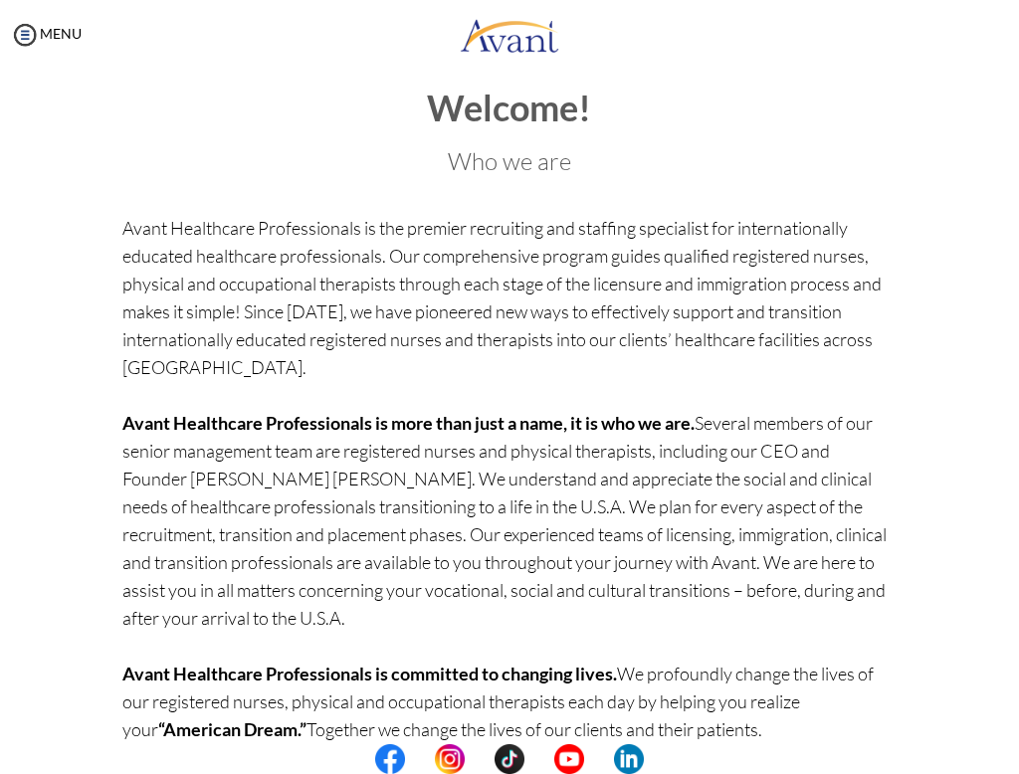
scroll to position [113, 0]
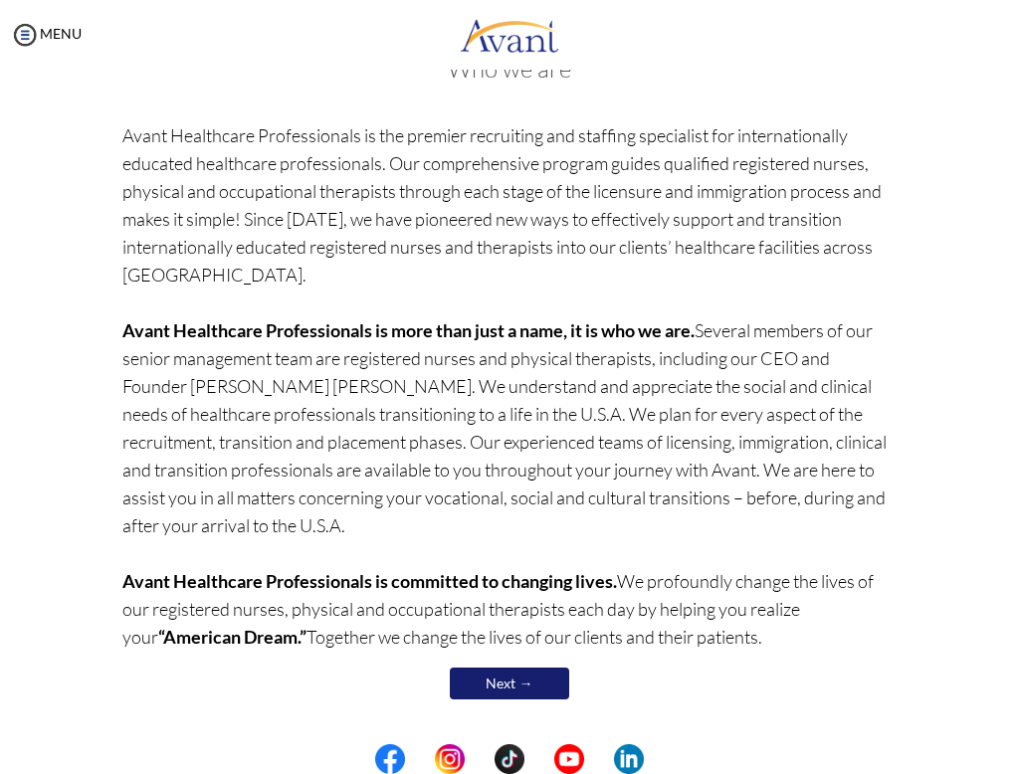
click at [516, 692] on link "Next →" at bounding box center [509, 683] width 119 height 32
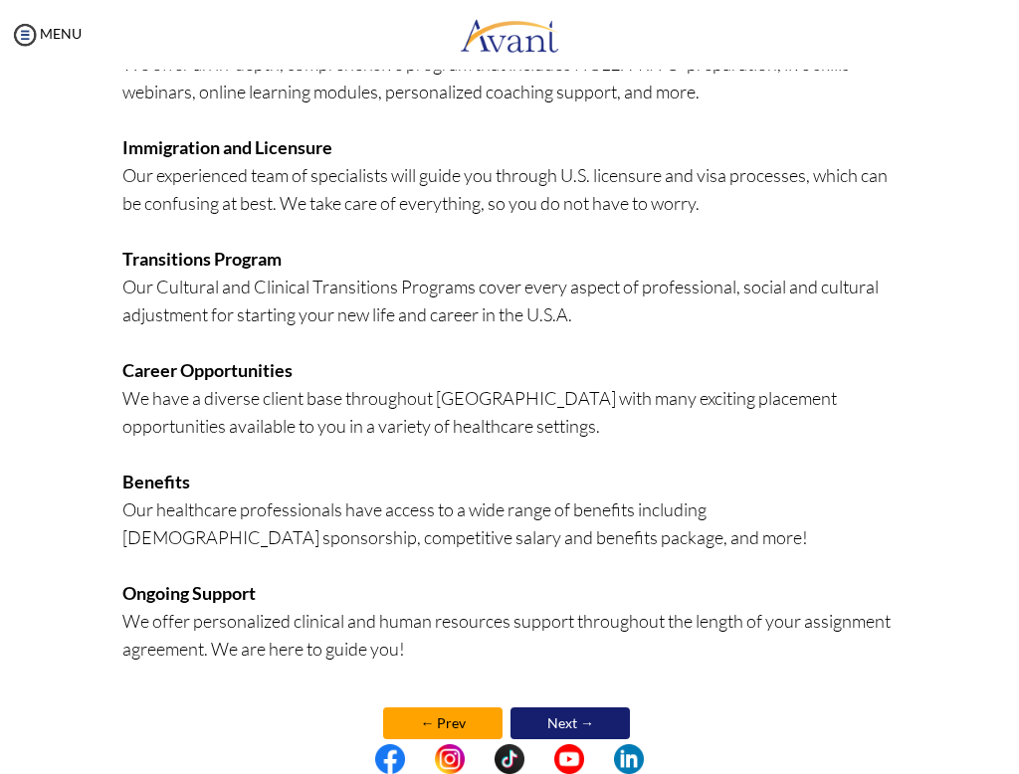
scroll to position [372, 0]
